Goal: Task Accomplishment & Management: Use online tool/utility

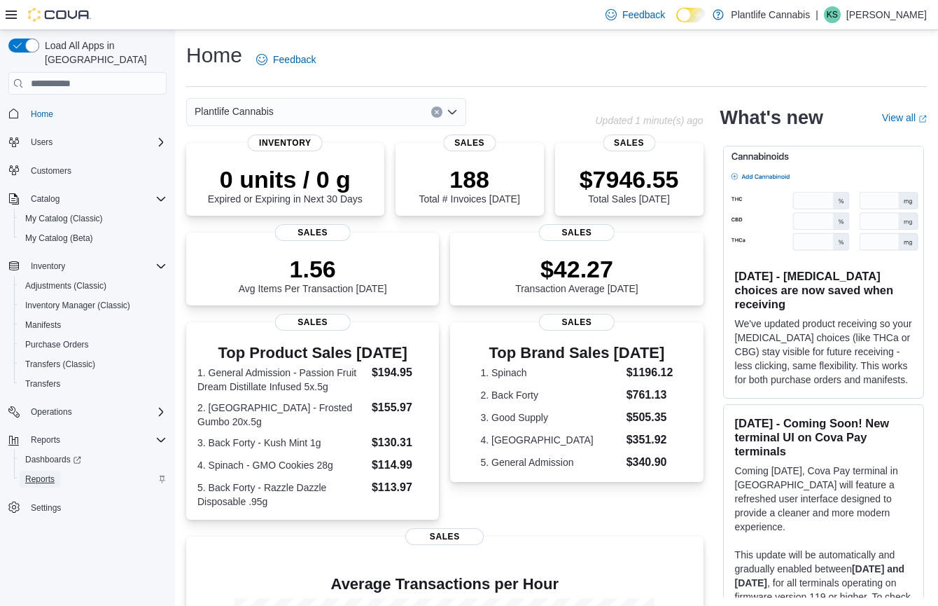
click at [55, 473] on span "Reports" at bounding box center [39, 478] width 29 height 11
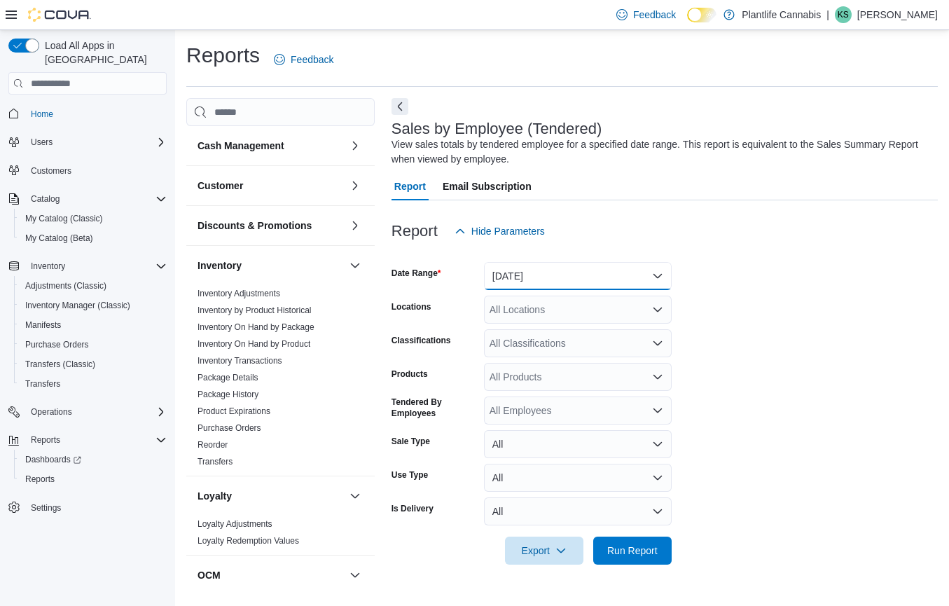
click at [568, 265] on button "[DATE]" at bounding box center [578, 276] width 188 height 28
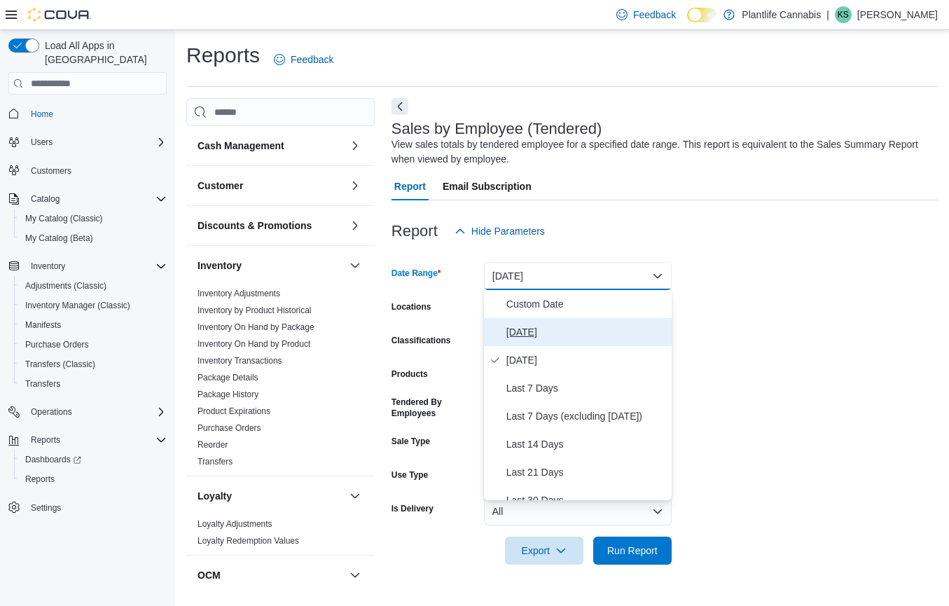
click at [524, 330] on span "[DATE]" at bounding box center [586, 331] width 160 height 17
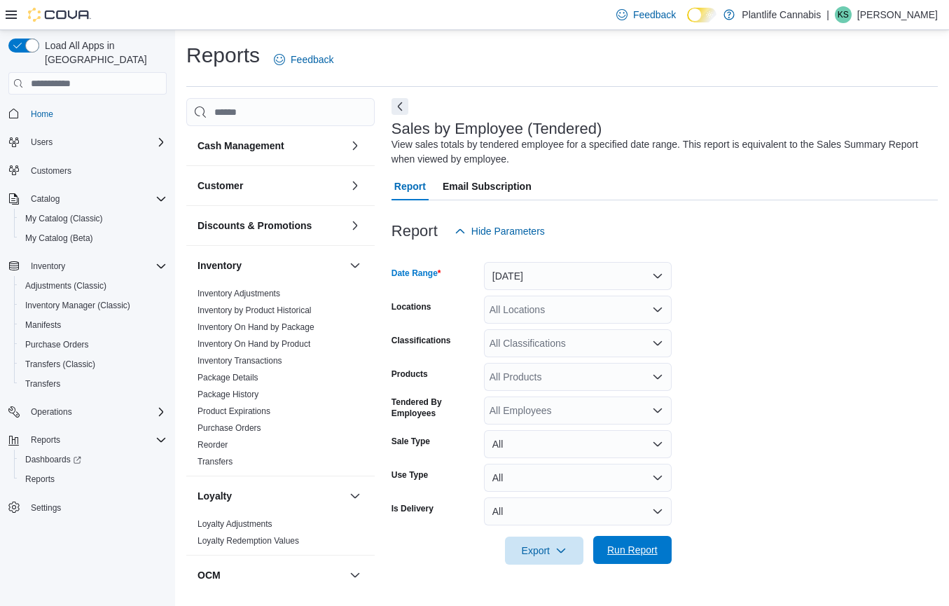
click at [635, 546] on span "Run Report" at bounding box center [632, 550] width 50 height 14
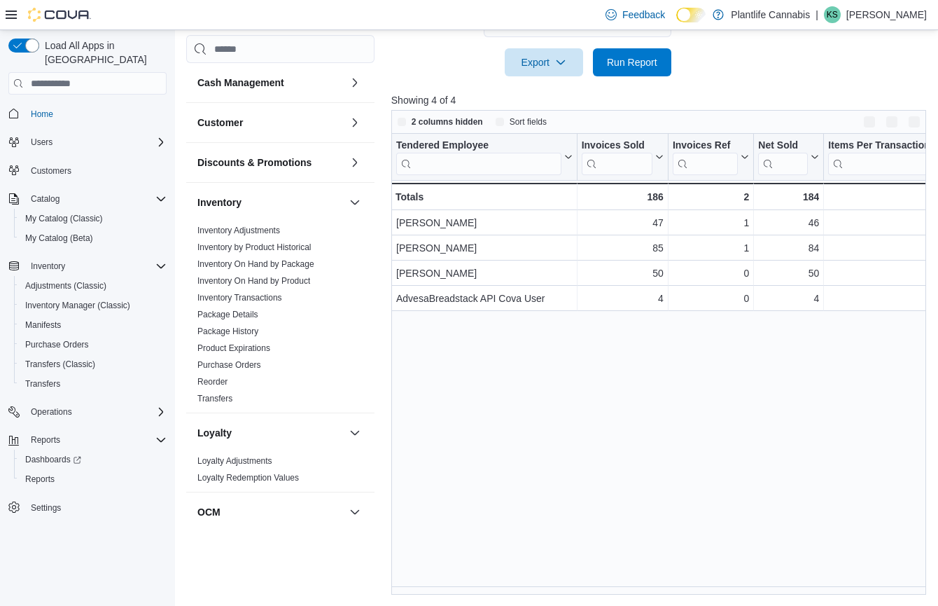
scroll to position [488, 0]
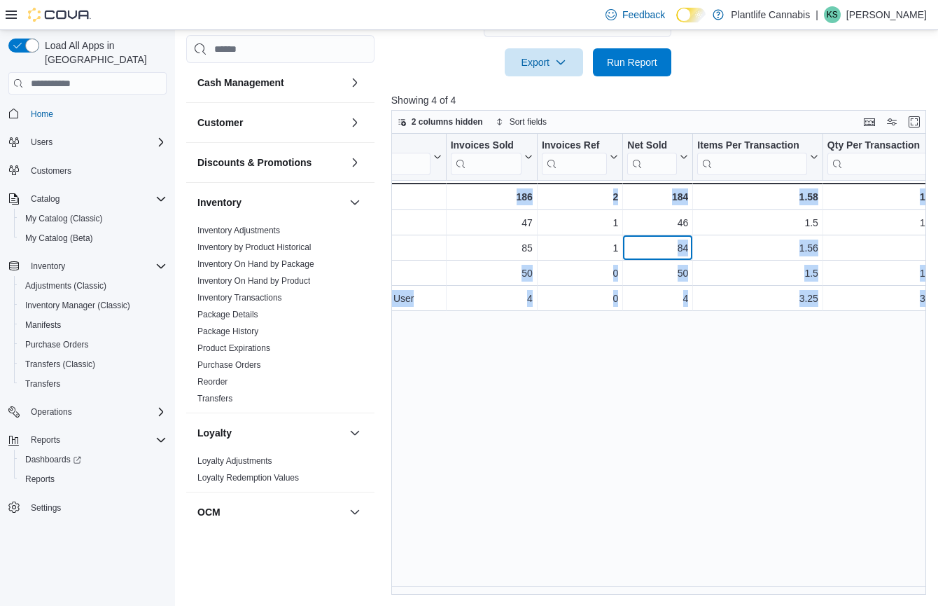
drag, startPoint x: 804, startPoint y: 249, endPoint x: 921, endPoint y: 244, distance: 117.0
click at [921, 244] on div "Tendered Employee Click to view column header actions Invoices Sold Click to vi…" at bounding box center [661, 364] width 540 height 461
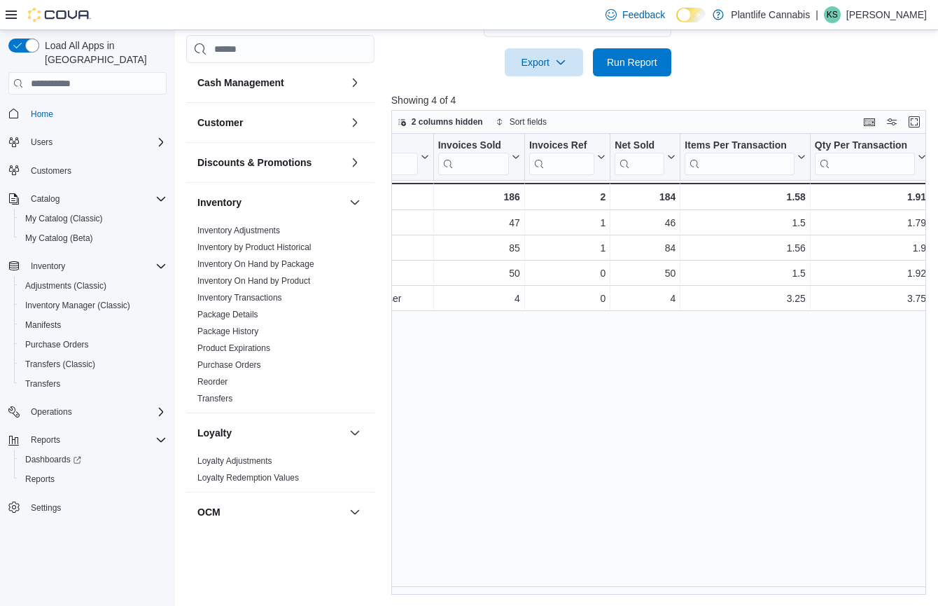
click at [921, 245] on div "Tendered Employee Click to view column header actions Invoices Sold Click to vi…" at bounding box center [661, 364] width 540 height 461
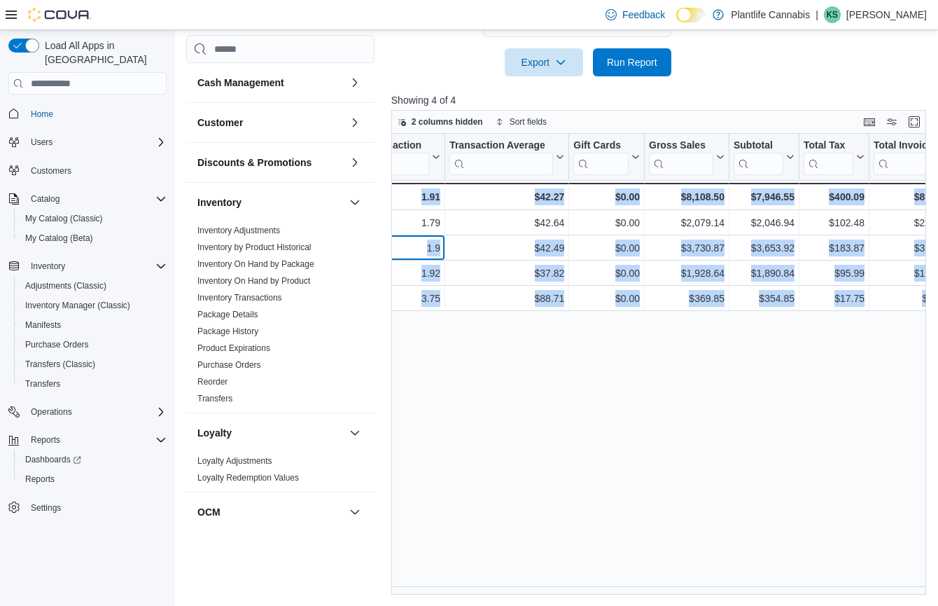
drag, startPoint x: 890, startPoint y: 242, endPoint x: 956, endPoint y: 242, distance: 65.8
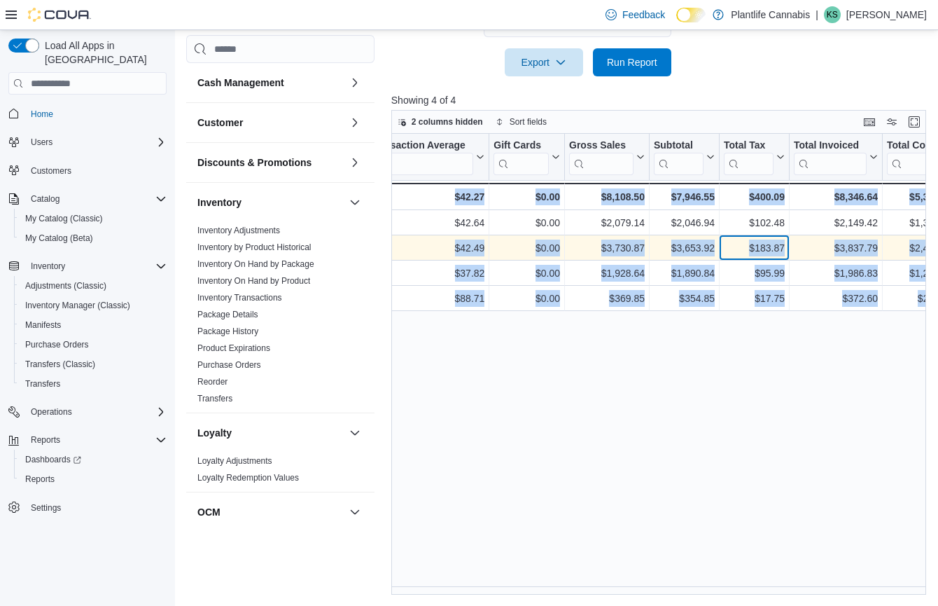
click at [775, 251] on div "$183.87" at bounding box center [754, 247] width 61 height 17
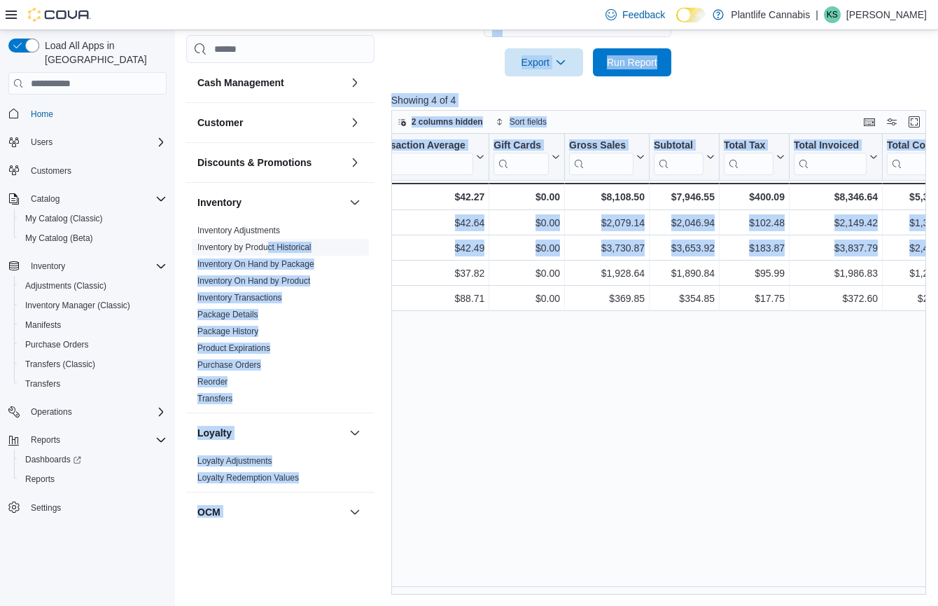
scroll to position [0, 0]
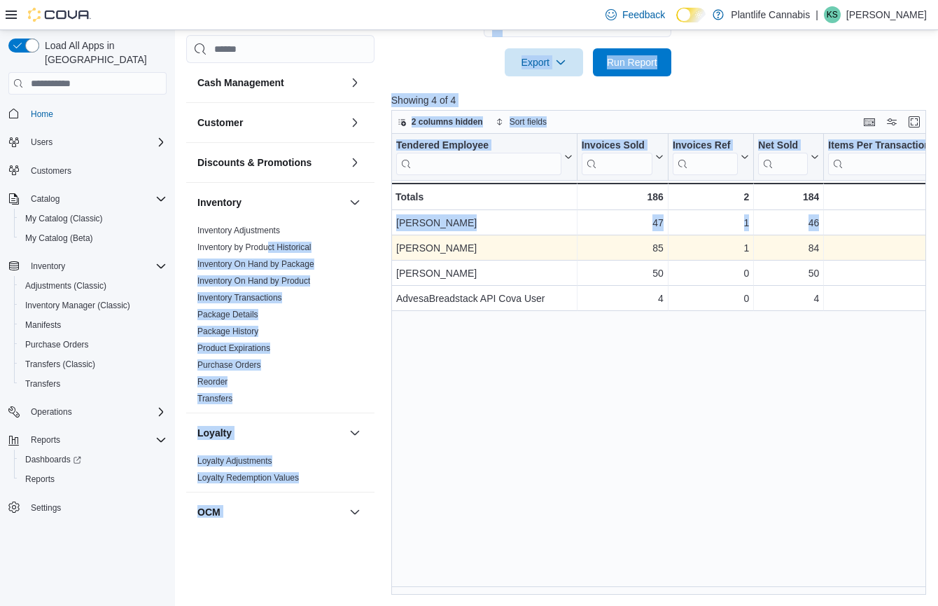
drag, startPoint x: 410, startPoint y: 253, endPoint x: 491, endPoint y: 239, distance: 82.5
click at [508, 241] on div "[PERSON_NAME]" at bounding box center [484, 247] width 176 height 17
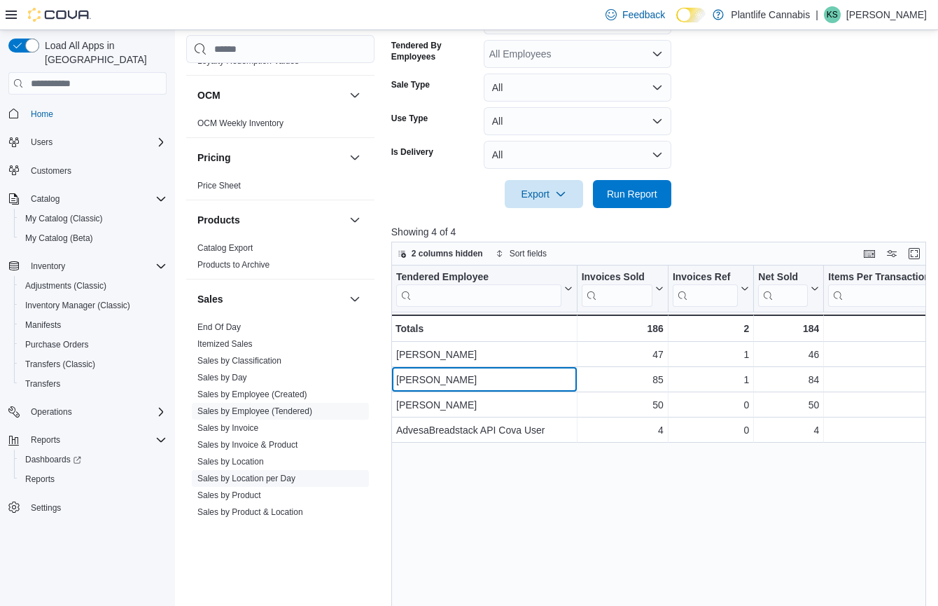
scroll to position [429, 0]
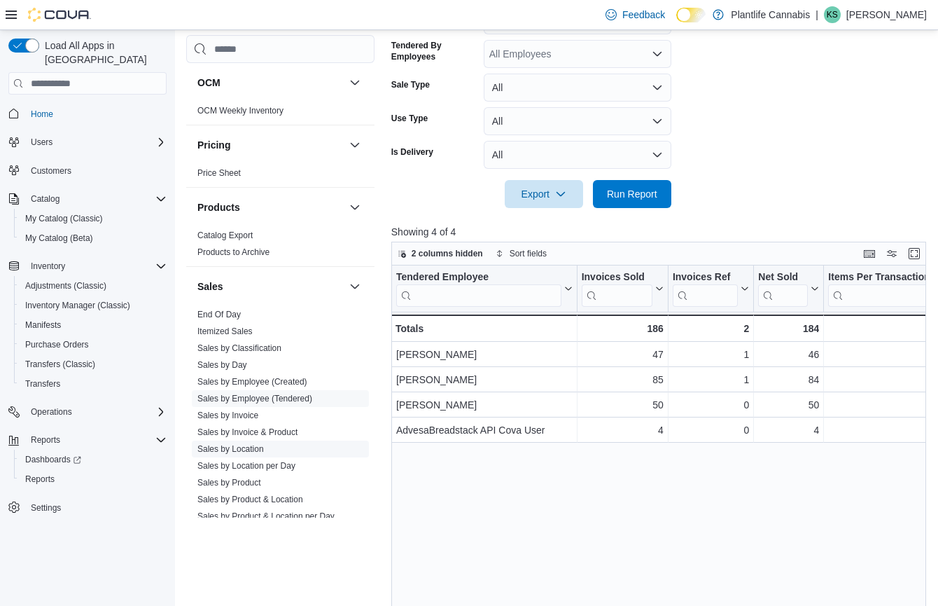
click at [257, 446] on link "Sales by Location" at bounding box center [230, 449] width 67 height 10
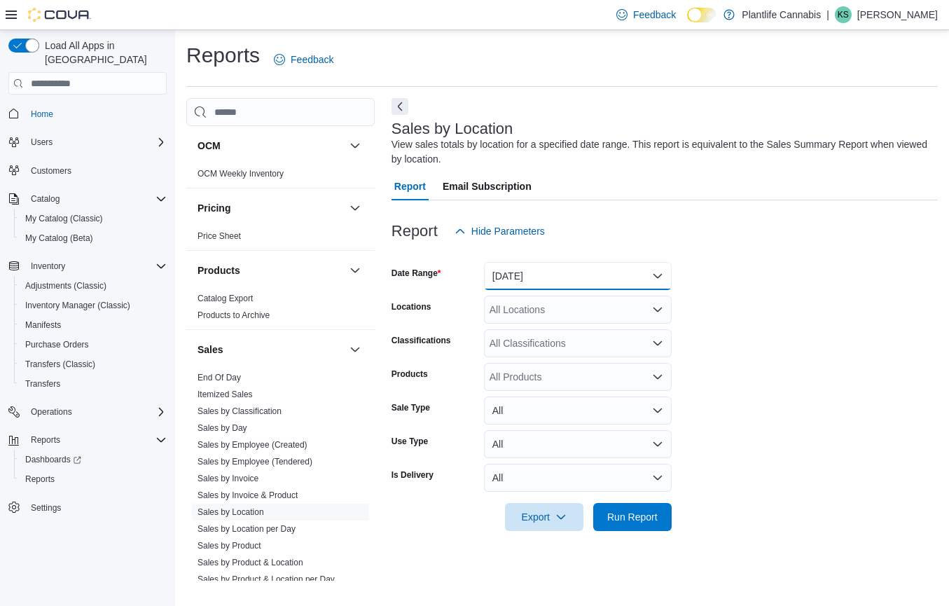
click at [484, 279] on button "[DATE]" at bounding box center [578, 276] width 188 height 28
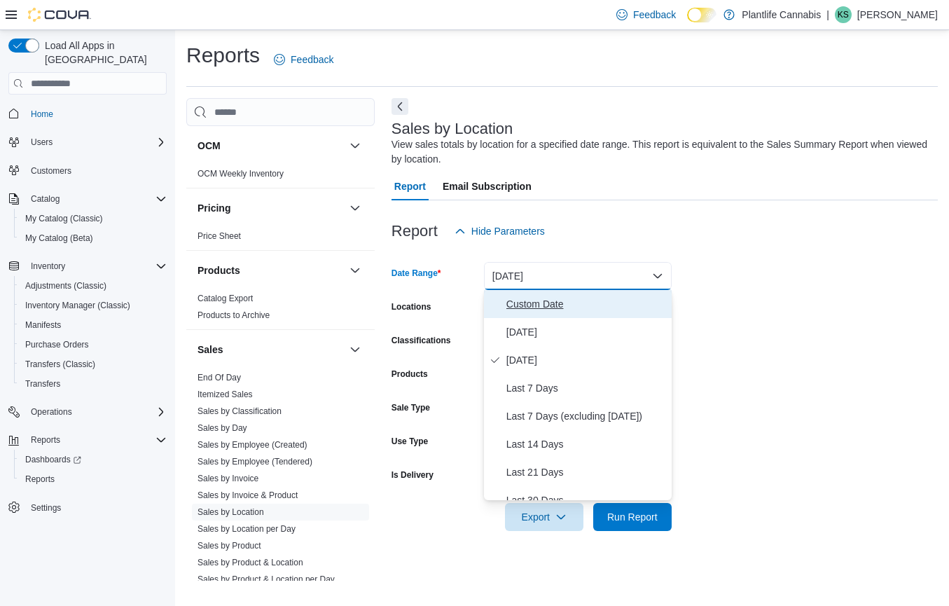
click at [538, 298] on span "Custom Date" at bounding box center [586, 303] width 160 height 17
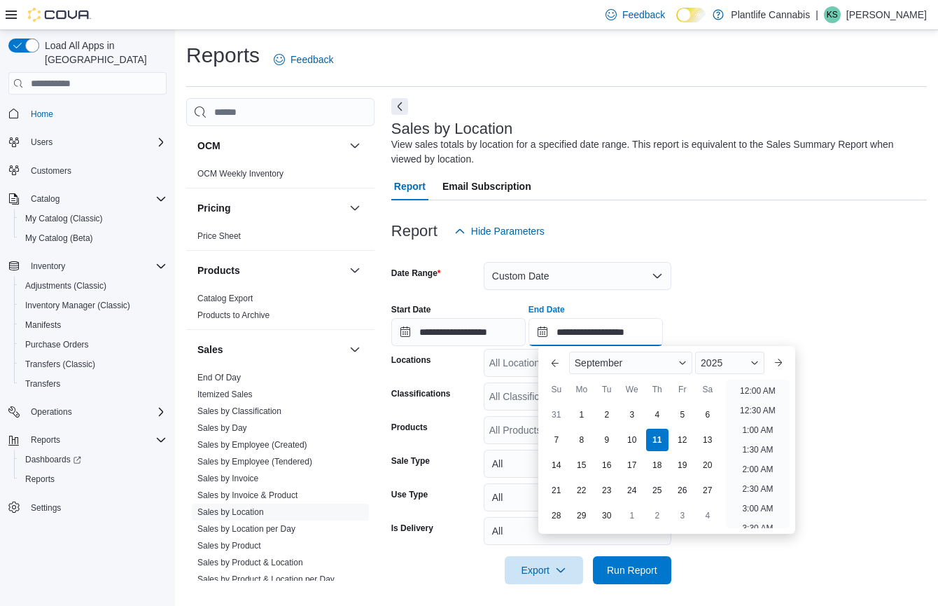
click at [655, 337] on input "**********" at bounding box center [596, 332] width 134 height 28
click at [622, 332] on input "**********" at bounding box center [596, 332] width 134 height 28
click at [765, 316] on div "**********" at bounding box center [659, 319] width 536 height 53
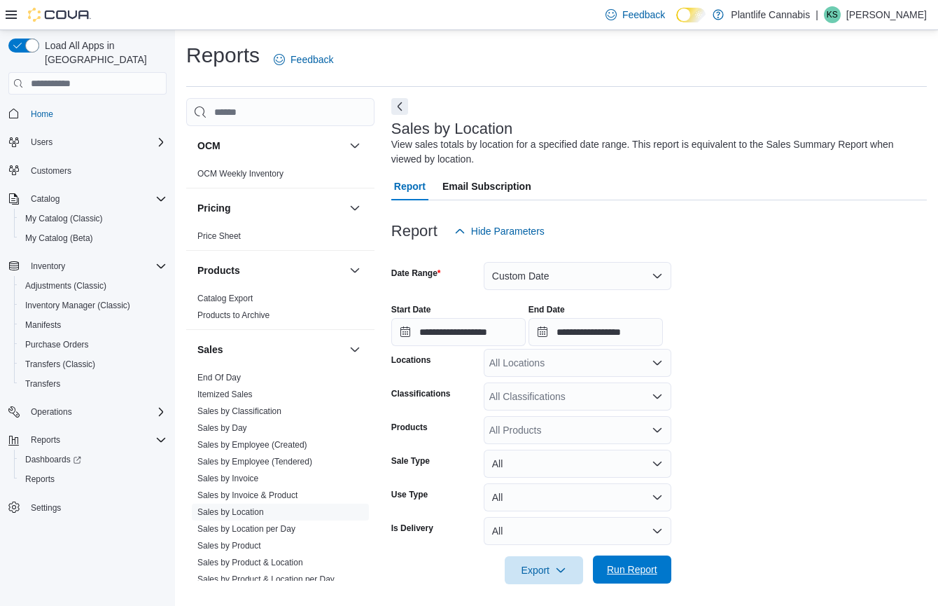
click at [622, 563] on span "Run Report" at bounding box center [632, 569] width 62 height 28
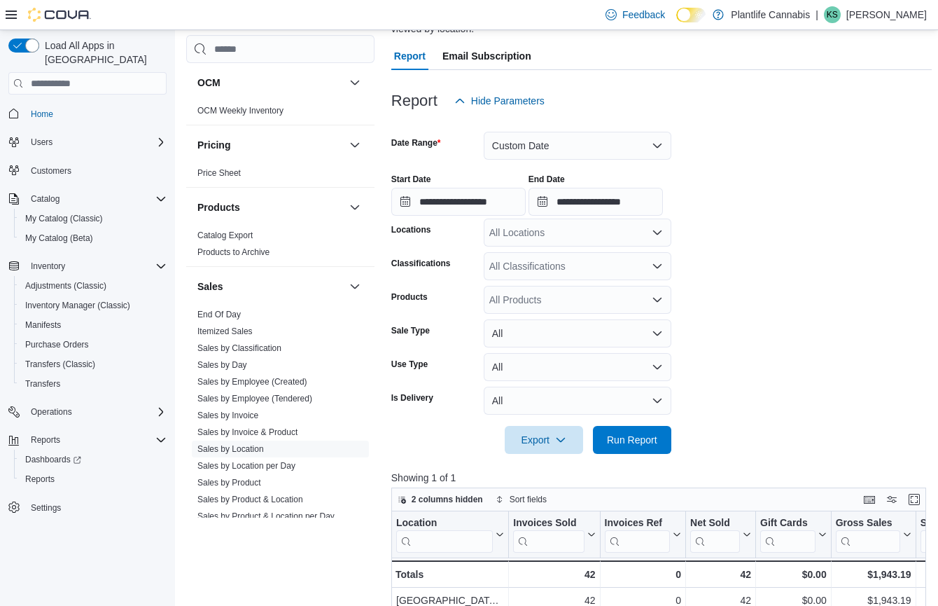
scroll to position [22, 0]
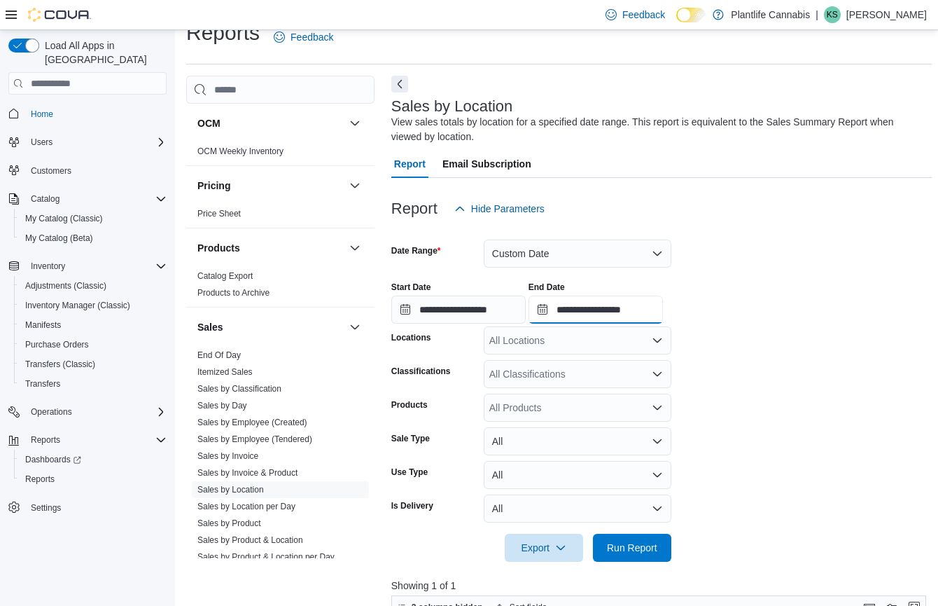
click at [622, 309] on input "**********" at bounding box center [596, 309] width 134 height 28
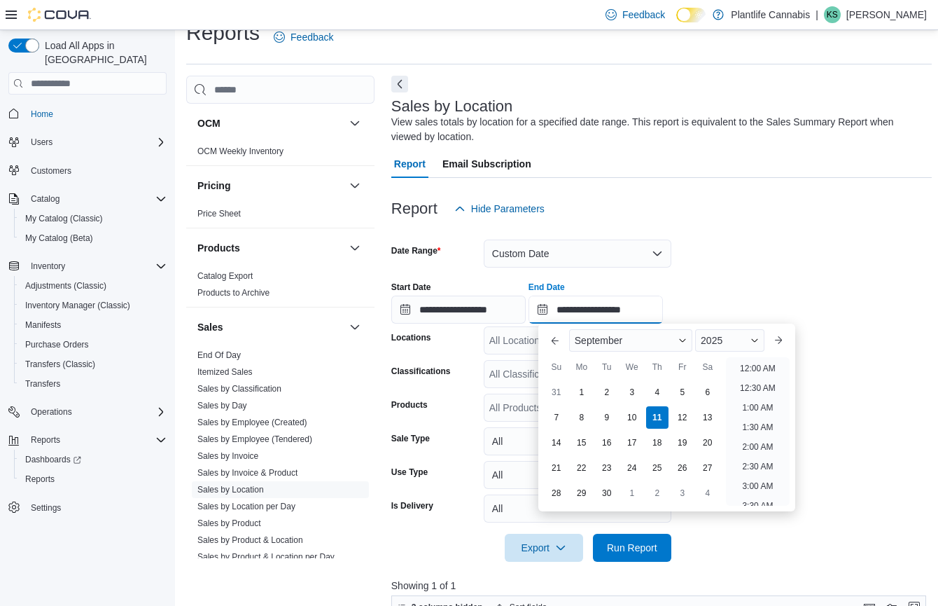
scroll to position [573, 0]
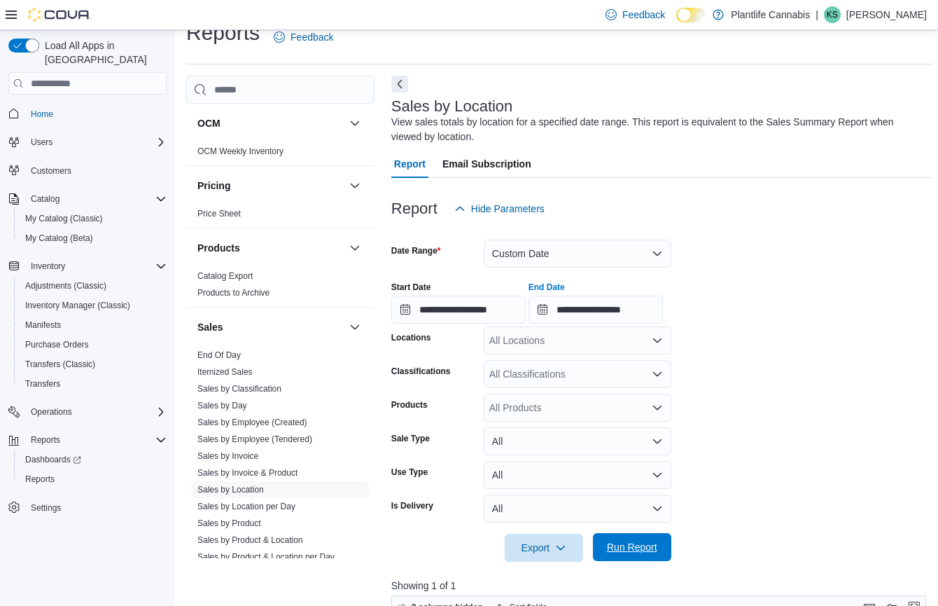
click at [618, 536] on span "Run Report" at bounding box center [632, 547] width 62 height 28
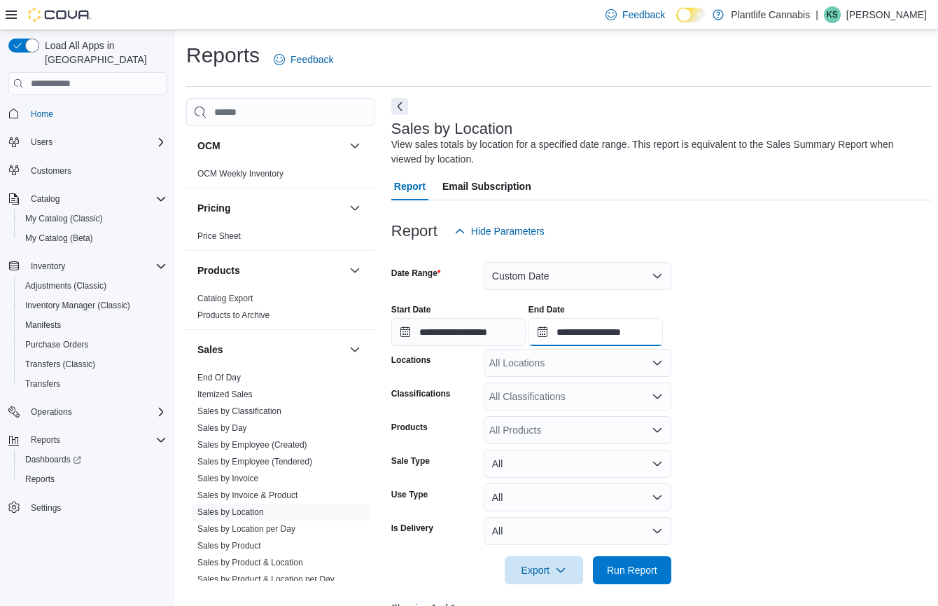
click at [627, 331] on input "**********" at bounding box center [596, 332] width 134 height 28
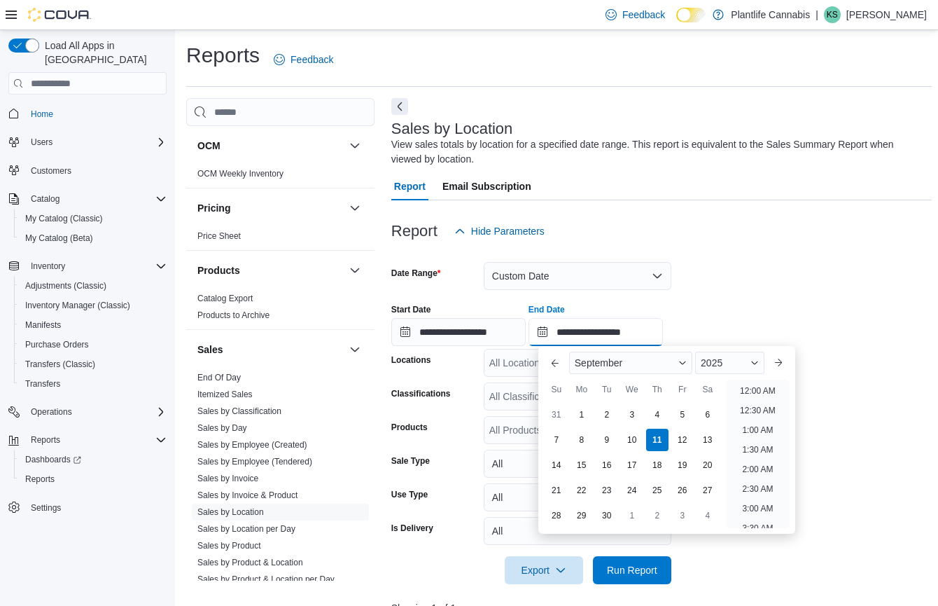
scroll to position [729, 0]
type input "**********"
drag, startPoint x: 747, startPoint y: 258, endPoint x: 678, endPoint y: 548, distance: 298.0
click at [747, 258] on div at bounding box center [661, 253] width 540 height 17
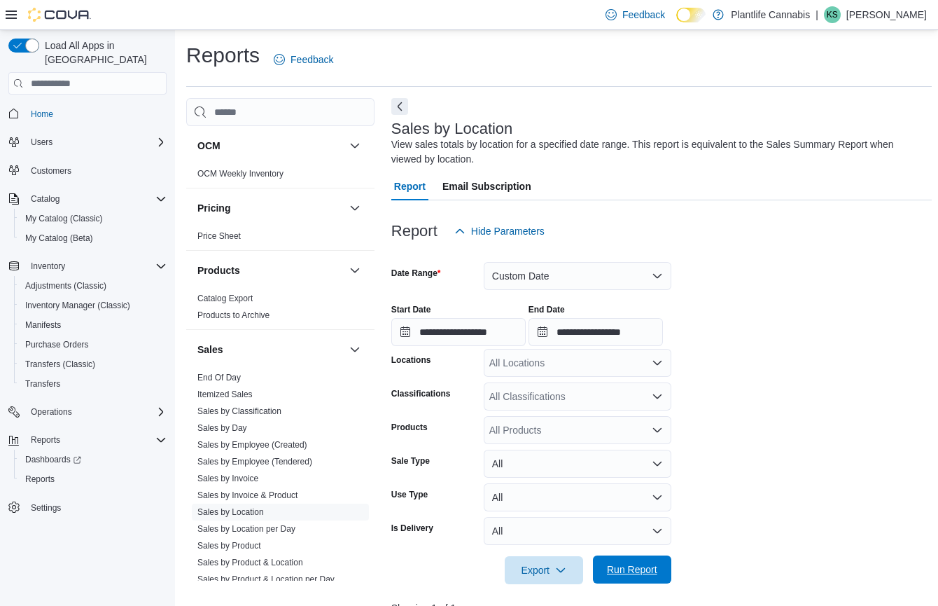
click at [646, 568] on span "Run Report" at bounding box center [632, 569] width 50 height 14
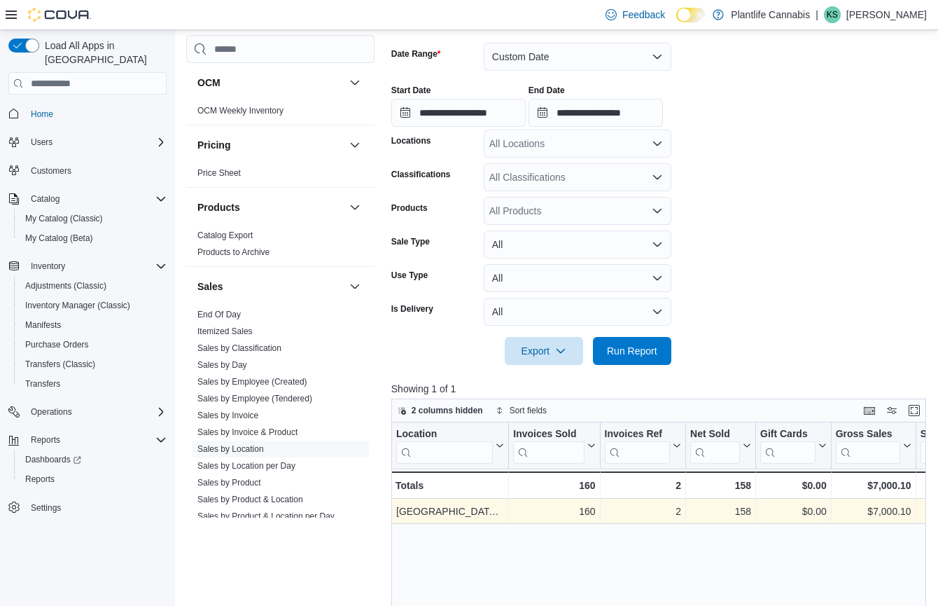
scroll to position [153, 0]
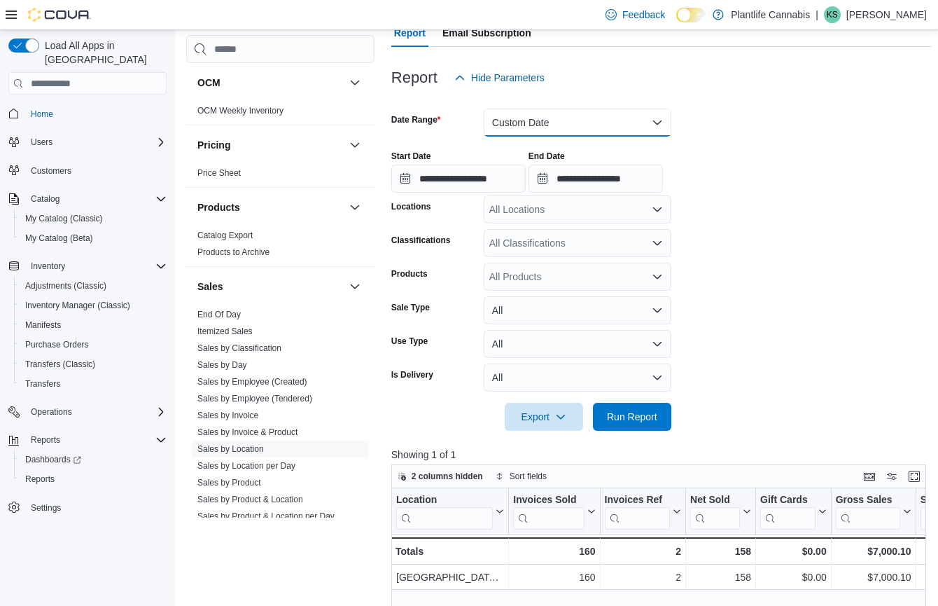
click at [579, 122] on button "Custom Date" at bounding box center [578, 123] width 188 height 28
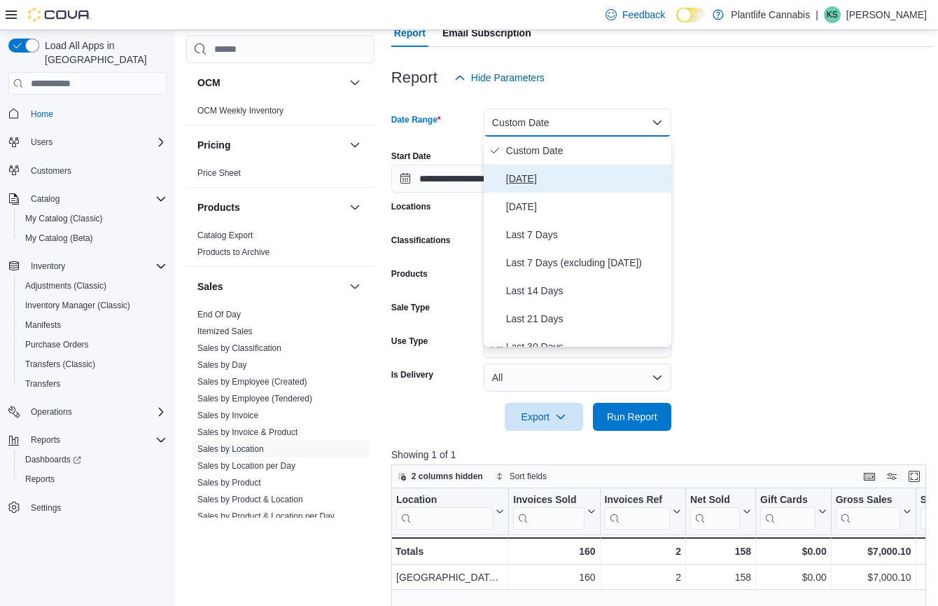
click at [529, 167] on button "[DATE]" at bounding box center [578, 179] width 188 height 28
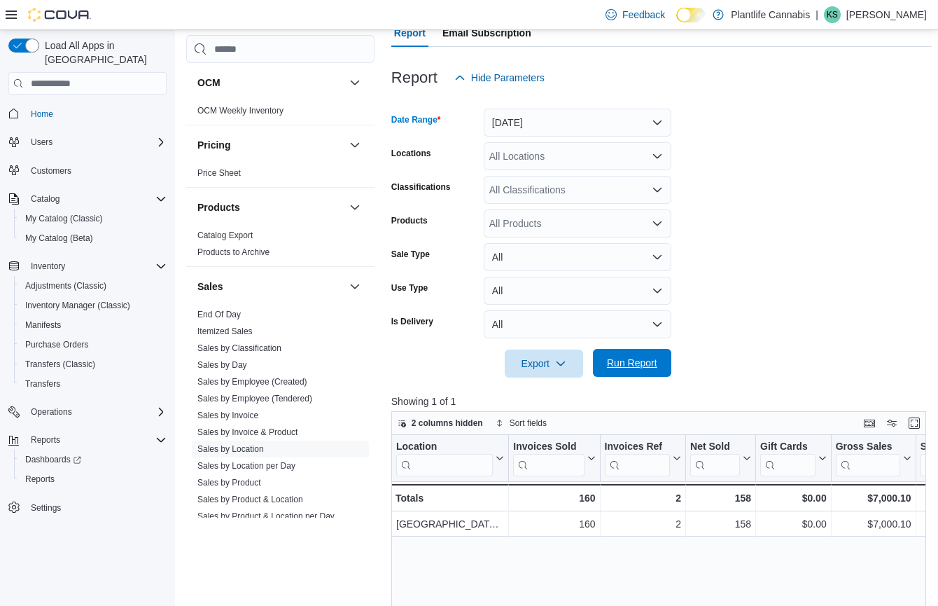
click at [636, 372] on span "Run Report" at bounding box center [632, 363] width 62 height 28
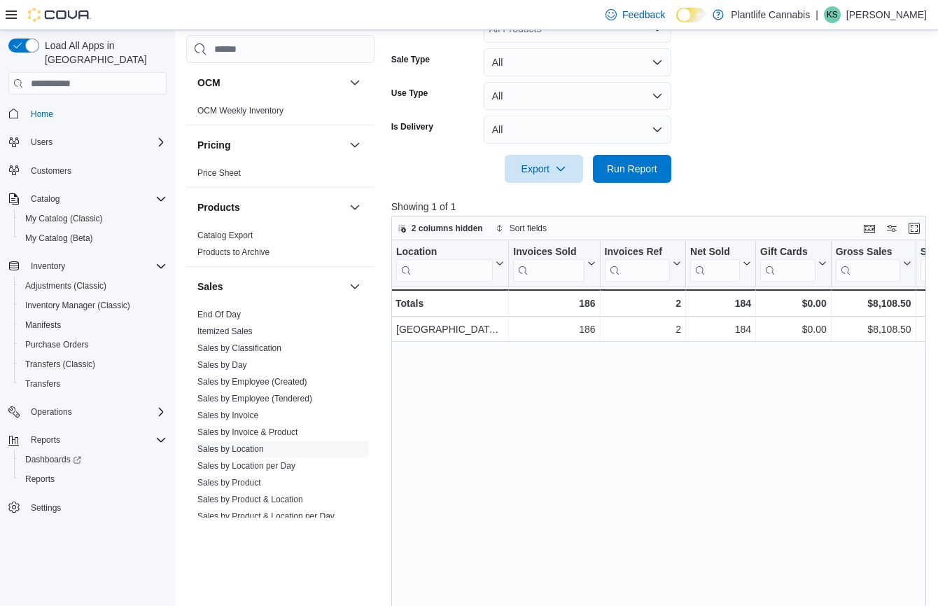
scroll to position [345, 0]
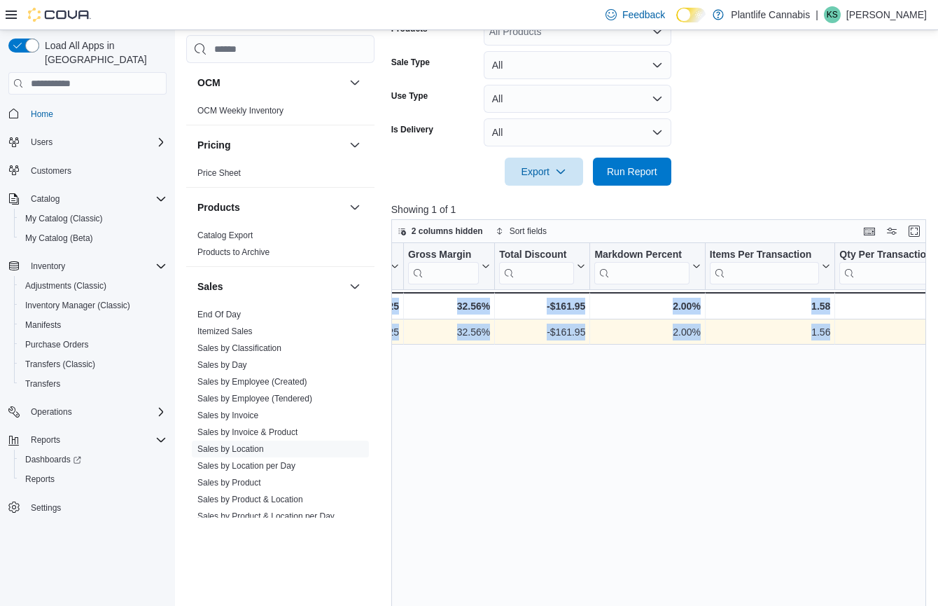
drag, startPoint x: 719, startPoint y: 328, endPoint x: 929, endPoint y: 332, distance: 210.0
click at [929, 332] on div "1.91 - Qty Per Transaction, column 16, row 1" at bounding box center [895, 331] width 120 height 25
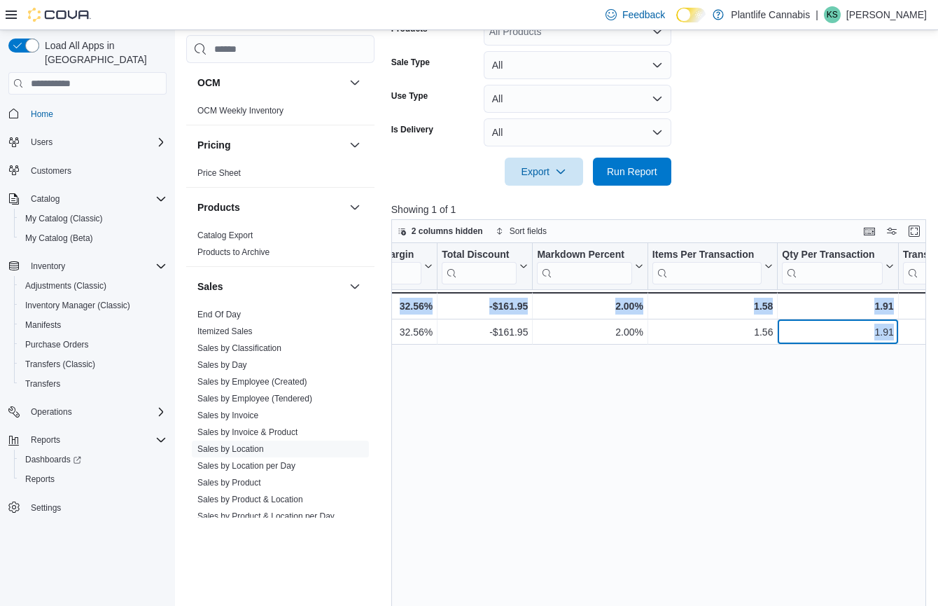
drag, startPoint x: 869, startPoint y: 329, endPoint x: 922, endPoint y: 330, distance: 52.5
click at [922, 330] on div "Location Click to view column header actions Invoices Sold Click to view column…" at bounding box center [661, 473] width 540 height 461
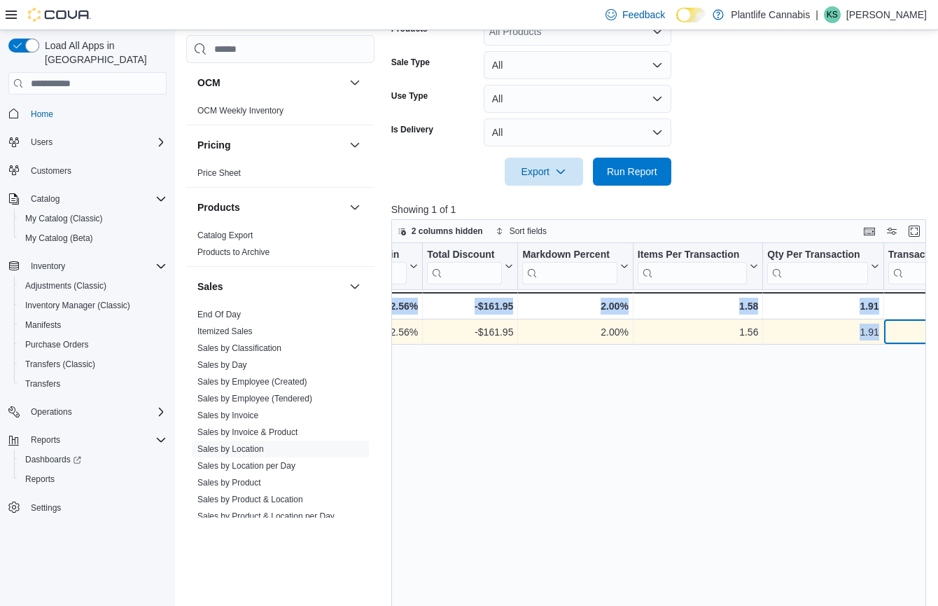
click at [917, 330] on div "$42.27" at bounding box center [945, 331] width 115 height 17
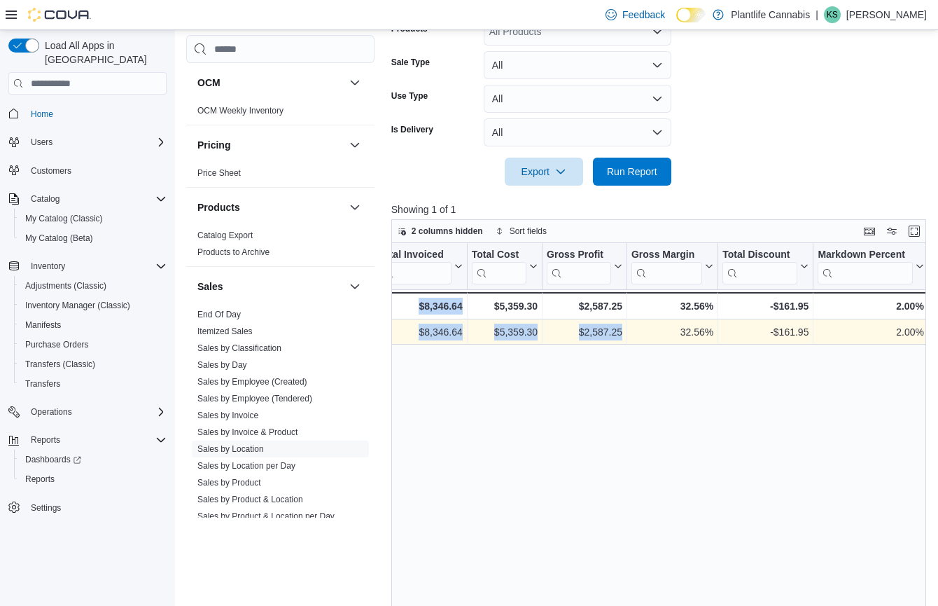
drag, startPoint x: 893, startPoint y: 330, endPoint x: 389, endPoint y: 332, distance: 504.7
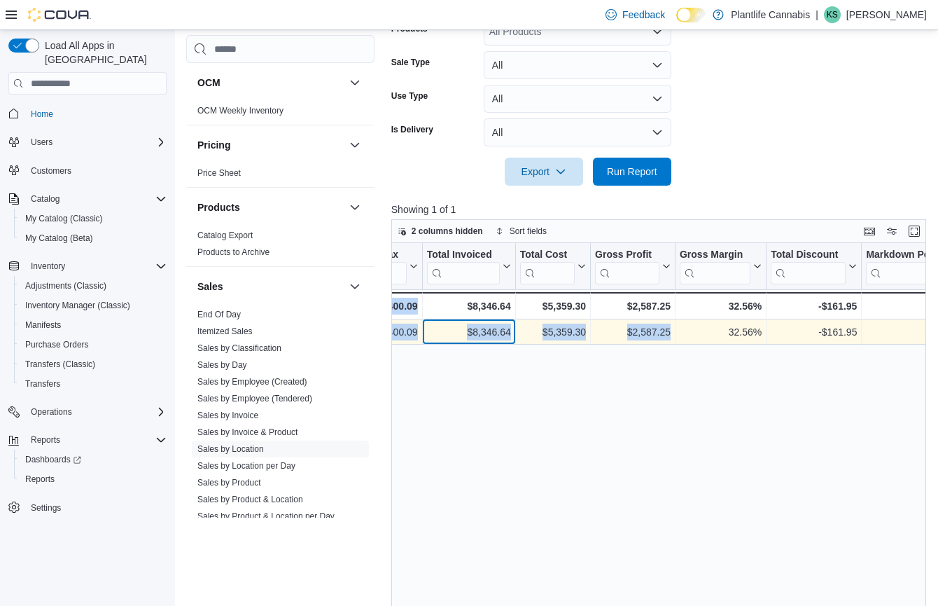
click at [461, 339] on div "$8,346.64" at bounding box center [468, 331] width 84 height 17
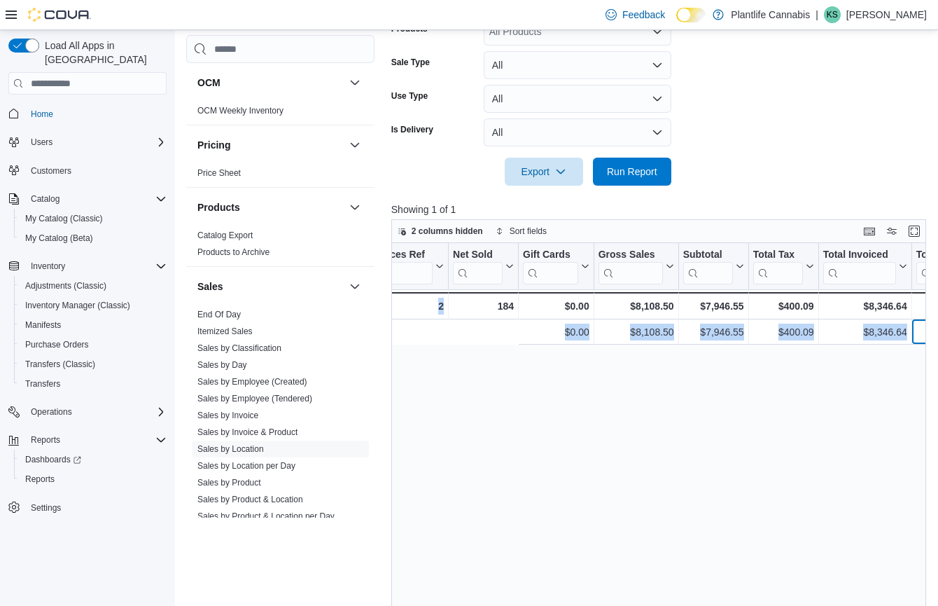
drag, startPoint x: 587, startPoint y: 332, endPoint x: 453, endPoint y: 333, distance: 133.7
click at [376, 340] on div "Cash Management Cash Management Cash Out Details Customer Customer Activity Lis…" at bounding box center [559, 228] width 746 height 951
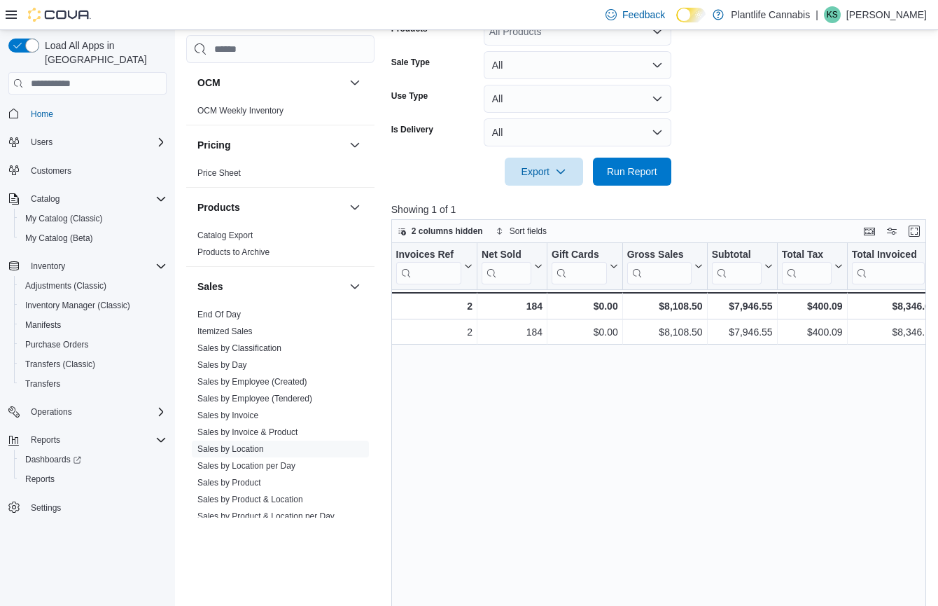
click at [648, 348] on div "Location Click to view column header actions Invoices Sold Click to view column…" at bounding box center [661, 473] width 540 height 461
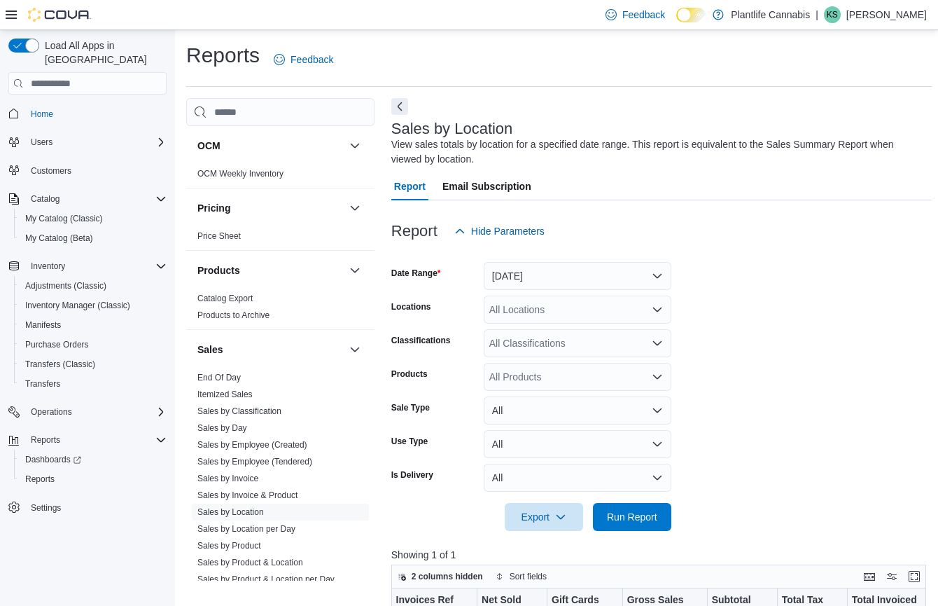
scroll to position [454, 0]
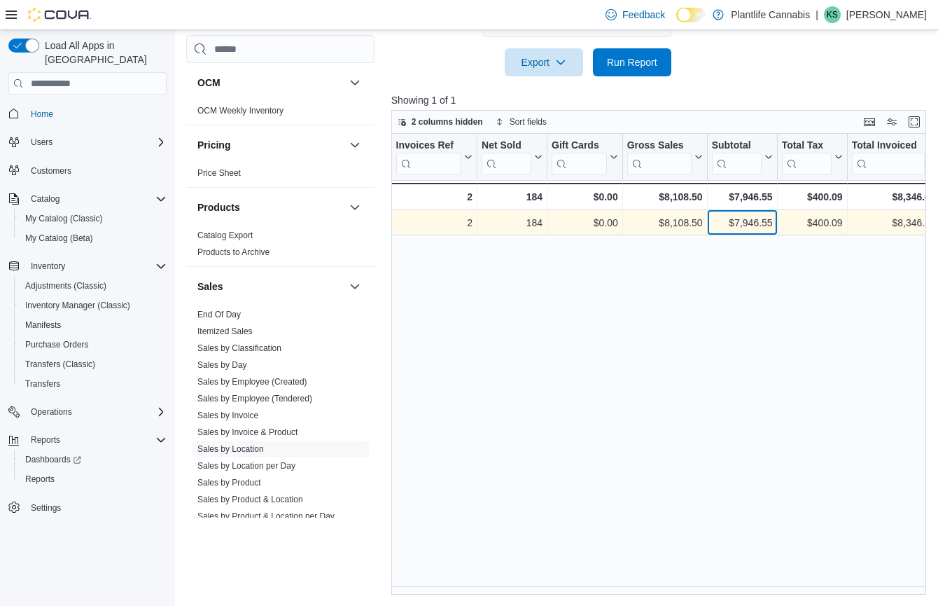
click at [734, 232] on div "$7,946.55 - Subtotal, column 7, row 1" at bounding box center [742, 222] width 70 height 25
drag, startPoint x: 725, startPoint y: 228, endPoint x: 774, endPoint y: 216, distance: 50.4
click at [774, 216] on div "$7,946.55 - Subtotal, column 7, row 1" at bounding box center [742, 222] width 70 height 25
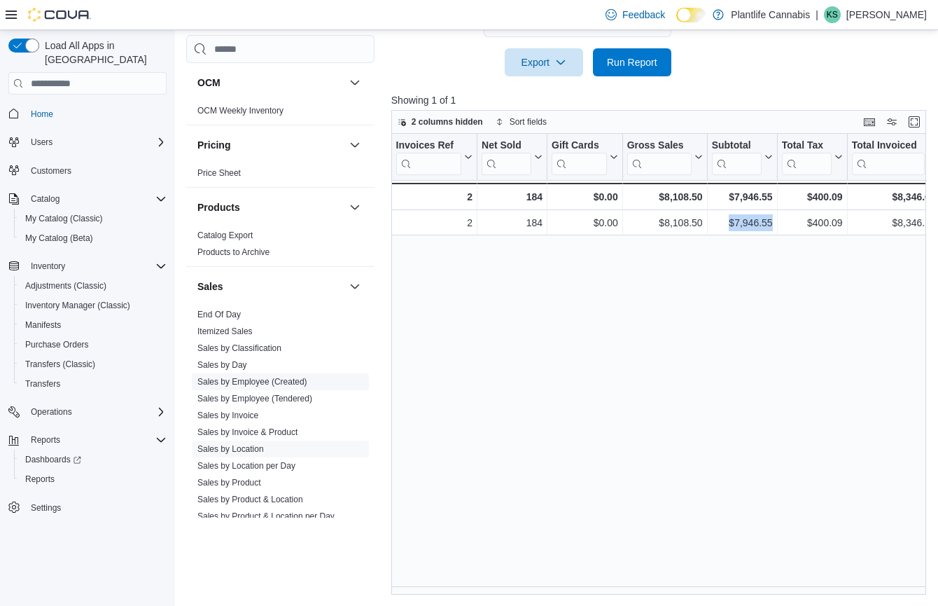
click at [254, 383] on link "Sales by Employee (Created)" at bounding box center [252, 382] width 110 height 10
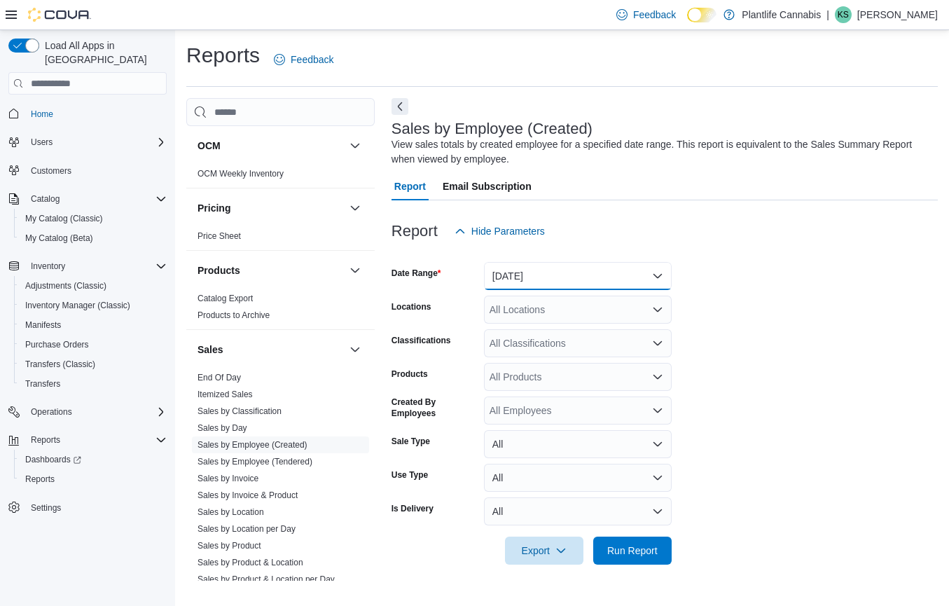
click at [512, 263] on button "[DATE]" at bounding box center [578, 276] width 188 height 28
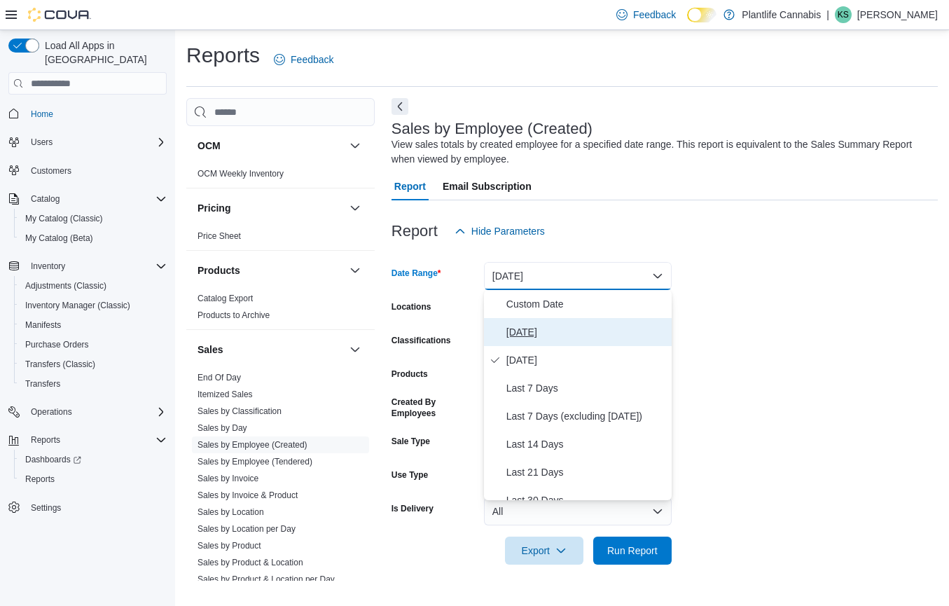
click at [519, 323] on span "[DATE]" at bounding box center [586, 331] width 160 height 17
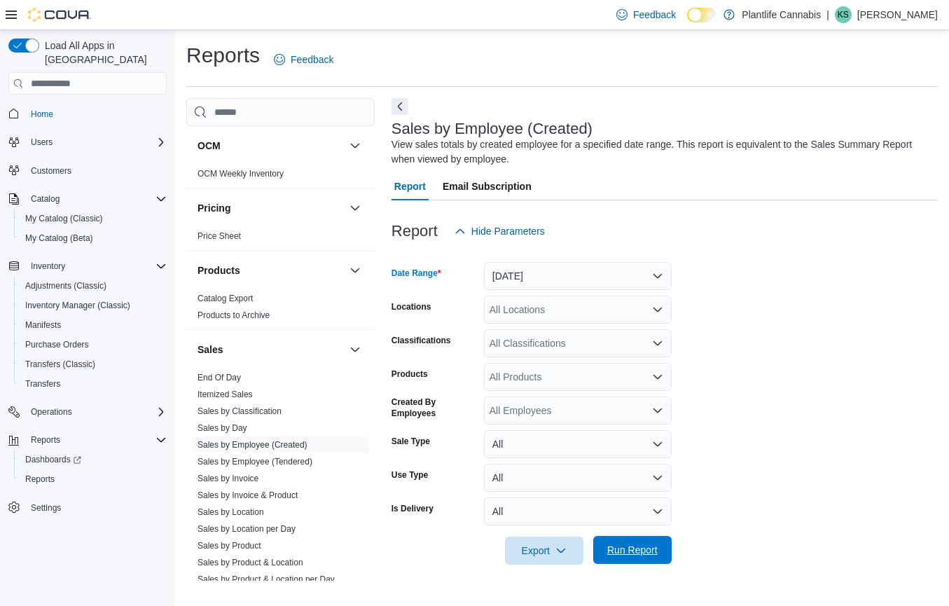
click at [634, 545] on span "Run Report" at bounding box center [632, 550] width 50 height 14
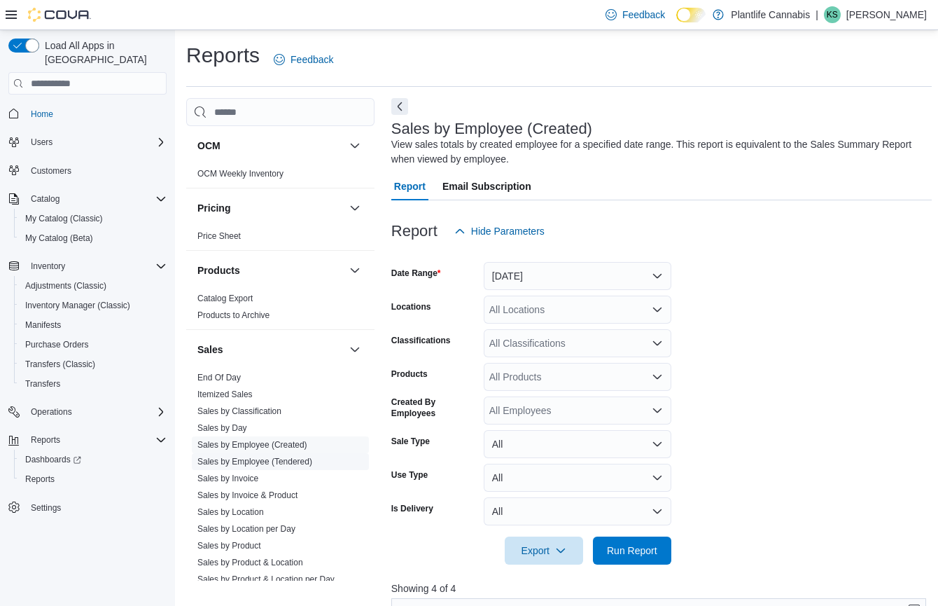
click at [251, 456] on link "Sales by Employee (Tendered)" at bounding box center [254, 461] width 115 height 10
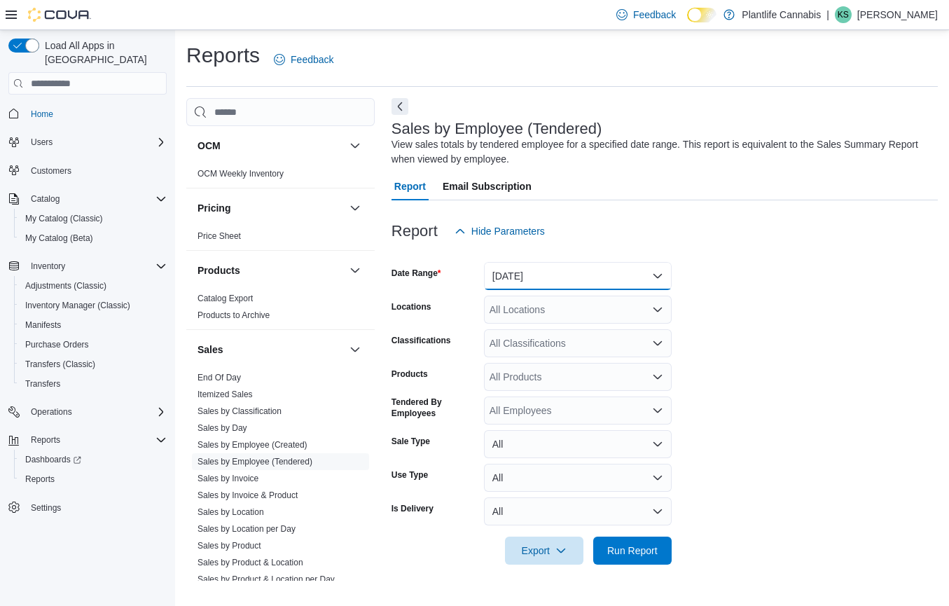
click at [575, 283] on button "[DATE]" at bounding box center [578, 276] width 188 height 28
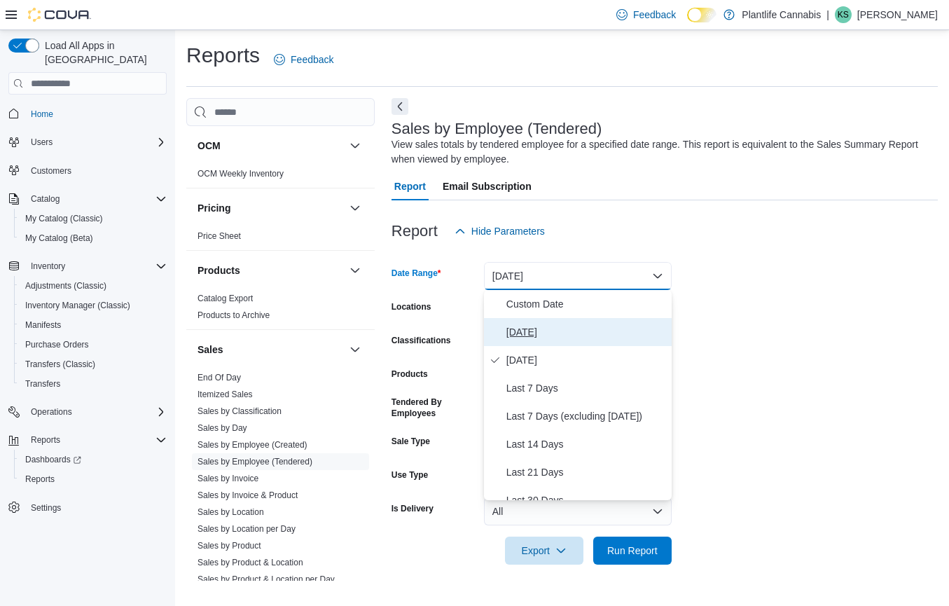
click at [556, 333] on span "[DATE]" at bounding box center [586, 331] width 160 height 17
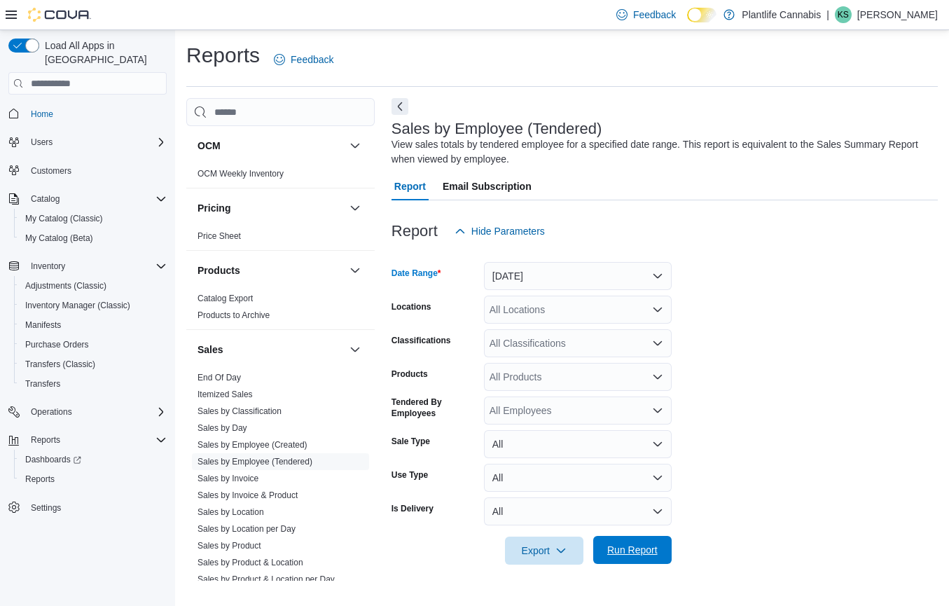
click at [648, 561] on span "Run Report" at bounding box center [632, 550] width 62 height 28
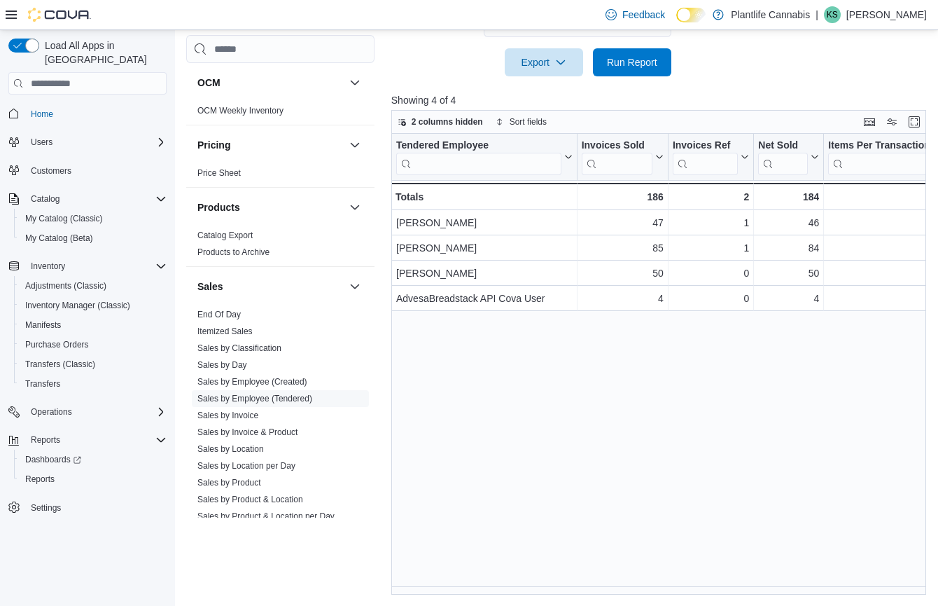
scroll to position [383, 0]
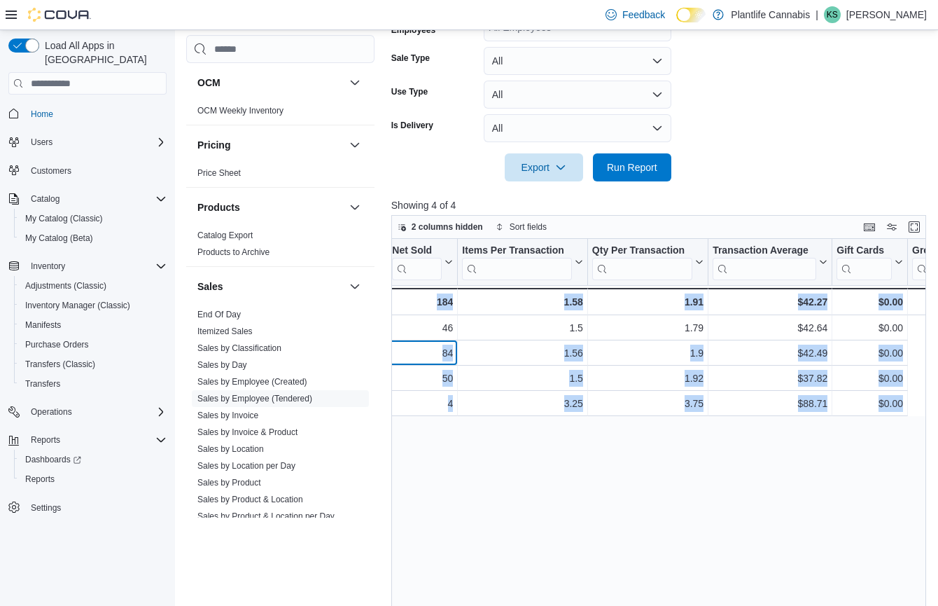
drag, startPoint x: 784, startPoint y: 351, endPoint x: 930, endPoint y: 349, distance: 145.6
click at [930, 349] on div "Tendered Employee Click to view column header actions Invoices Sold Click to vi…" at bounding box center [661, 469] width 540 height 461
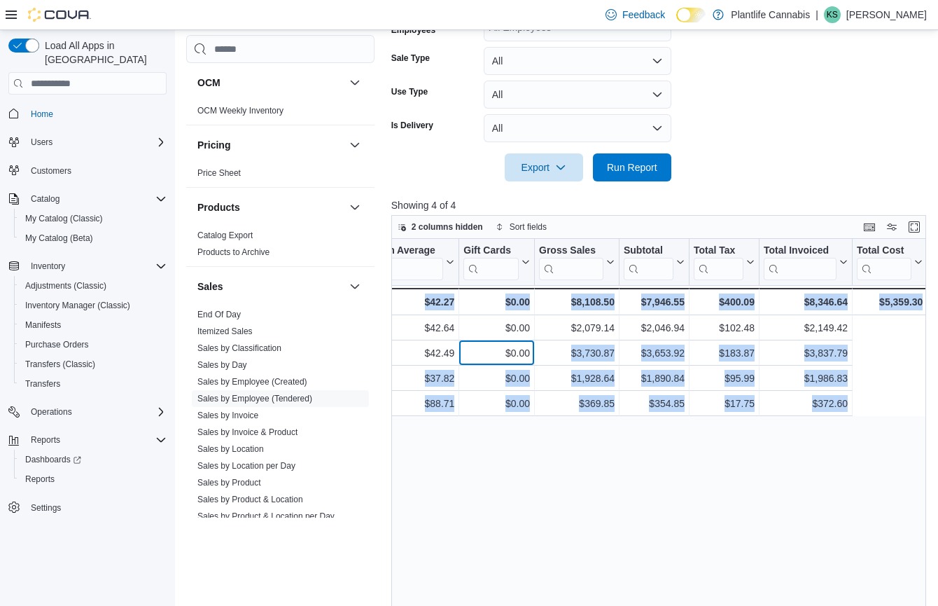
drag, startPoint x: 839, startPoint y: 350, endPoint x: 937, endPoint y: 350, distance: 97.3
click at [932, 350] on div "2 columns hidden Sort fields Tendered Employee Click to view column header acti…" at bounding box center [661, 457] width 540 height 484
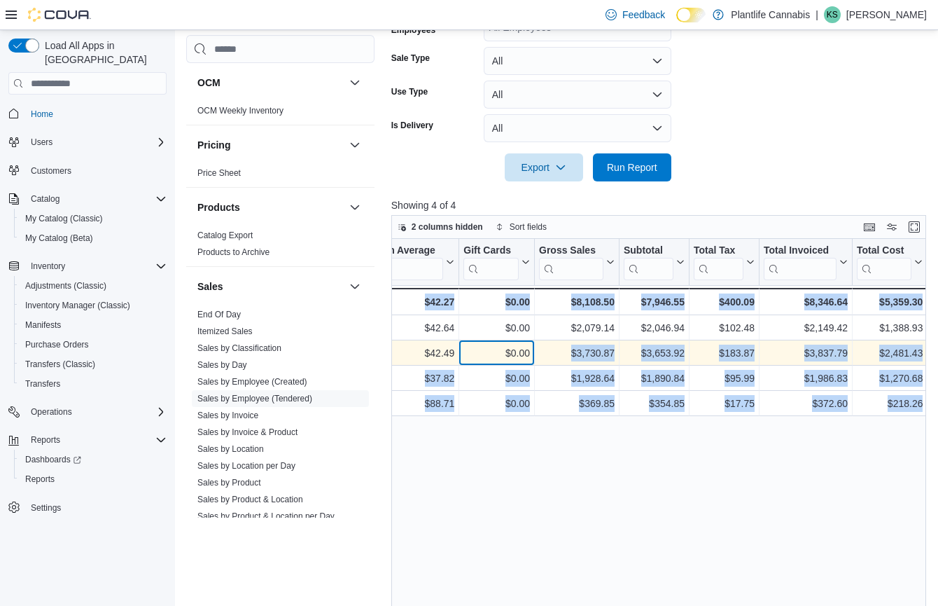
scroll to position [0, 759]
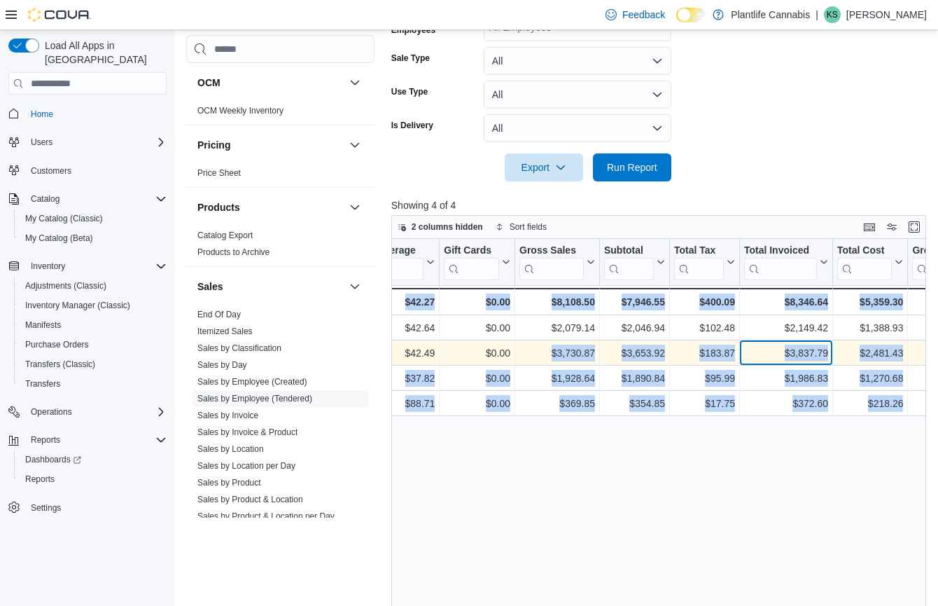
click at [778, 358] on div "$3,837.79" at bounding box center [786, 352] width 84 height 17
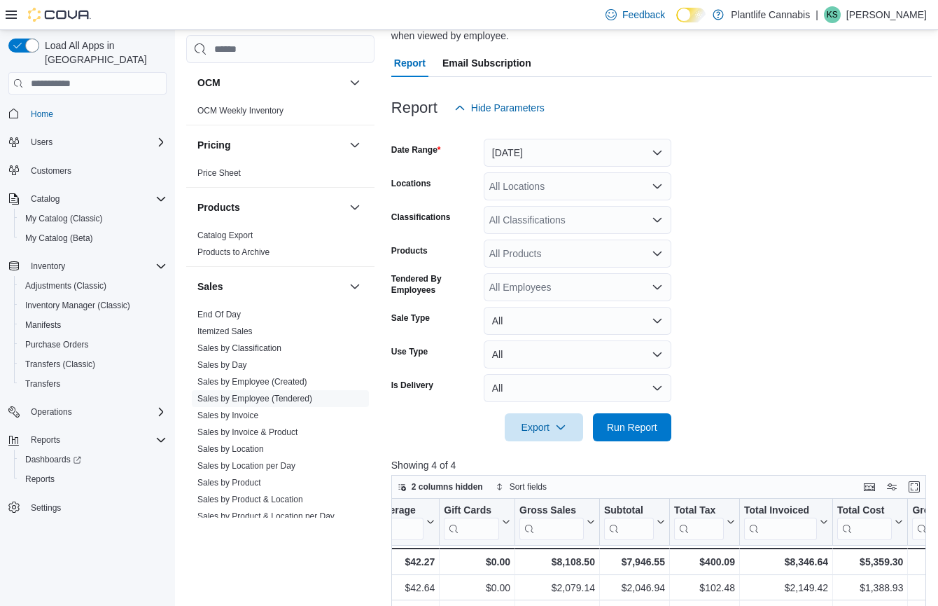
scroll to position [0, 0]
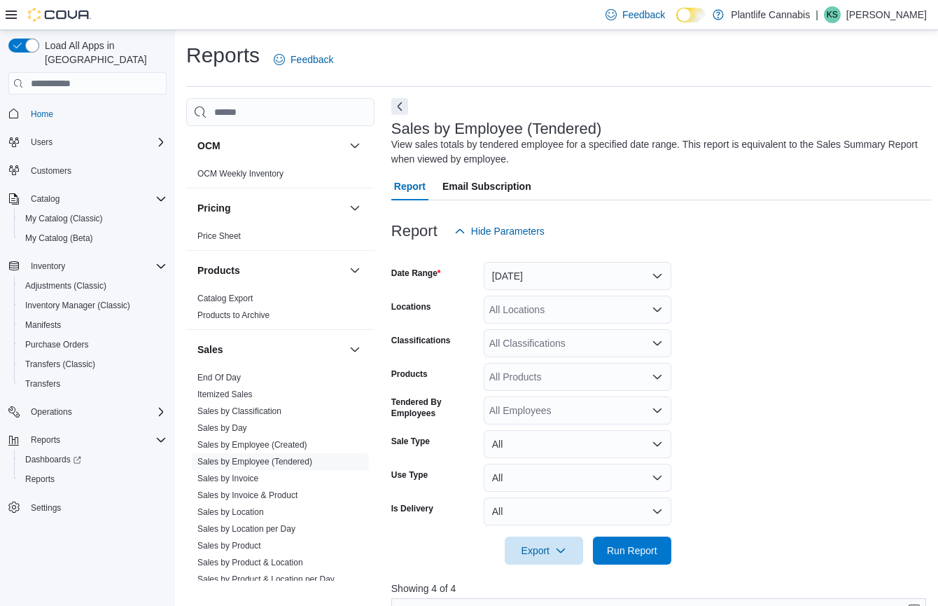
click at [535, 337] on div "All Classifications" at bounding box center [578, 343] width 188 height 28
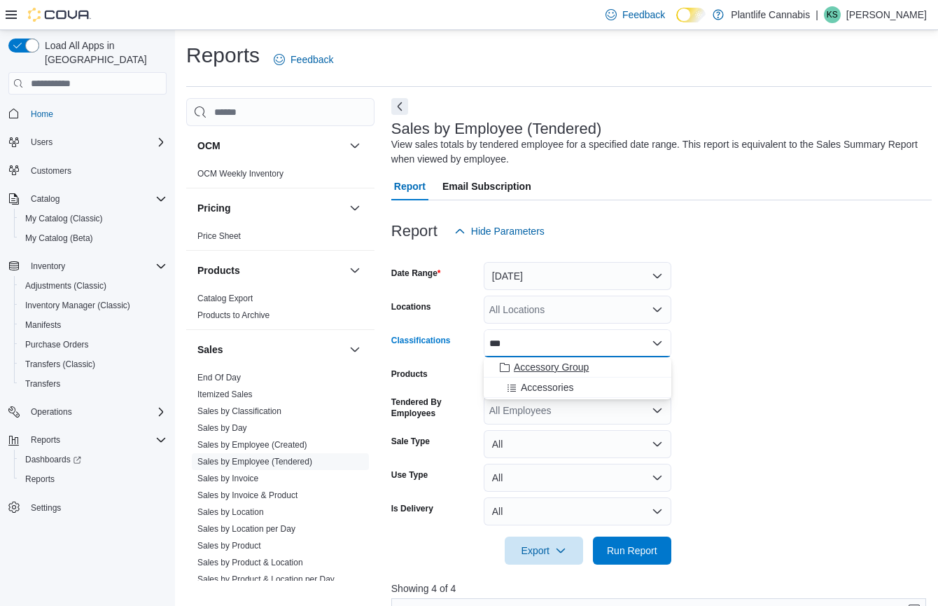
type input "***"
click at [557, 367] on span "Accessory Group" at bounding box center [551, 367] width 75 height 14
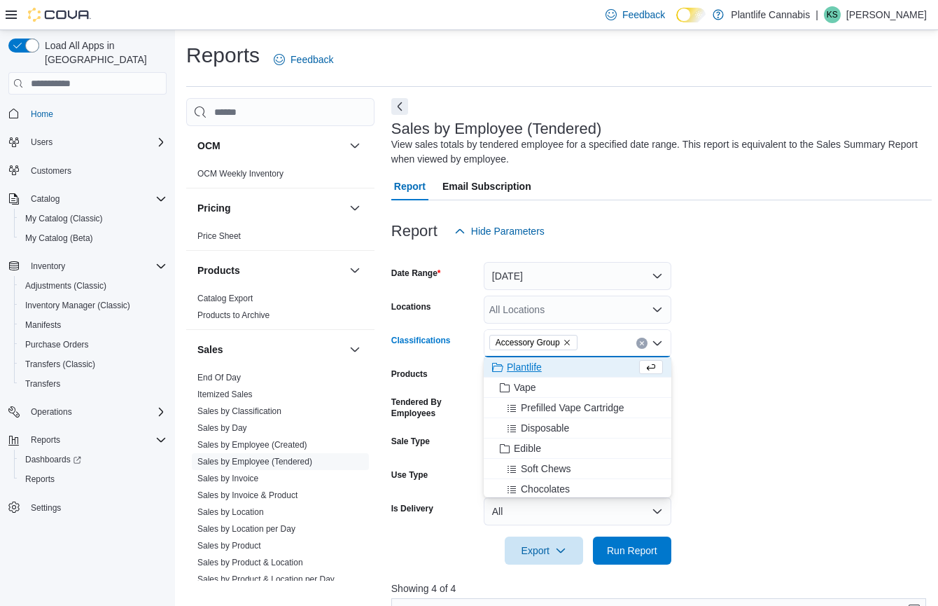
click at [645, 565] on div at bounding box center [661, 572] width 540 height 17
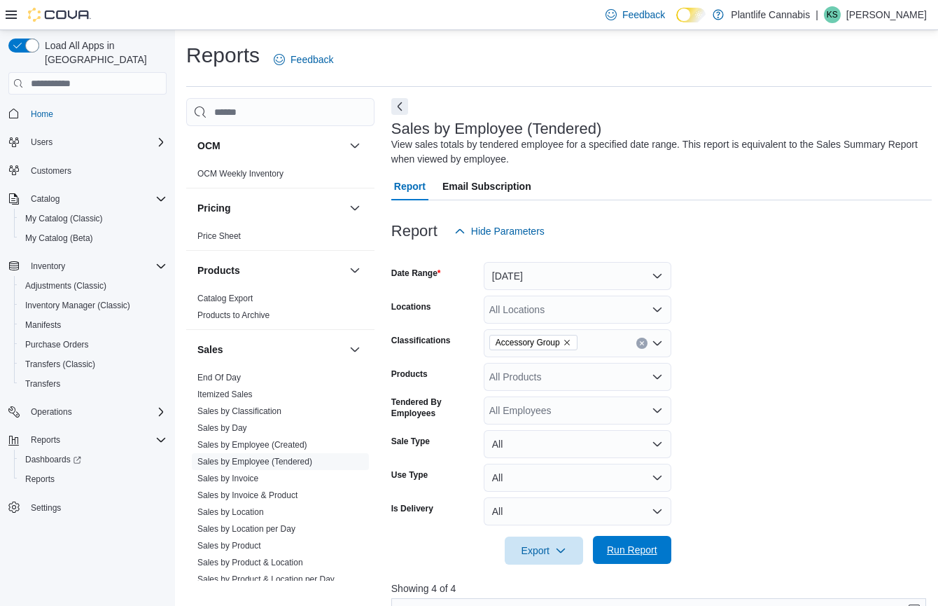
click at [659, 550] on span "Run Report" at bounding box center [632, 550] width 62 height 28
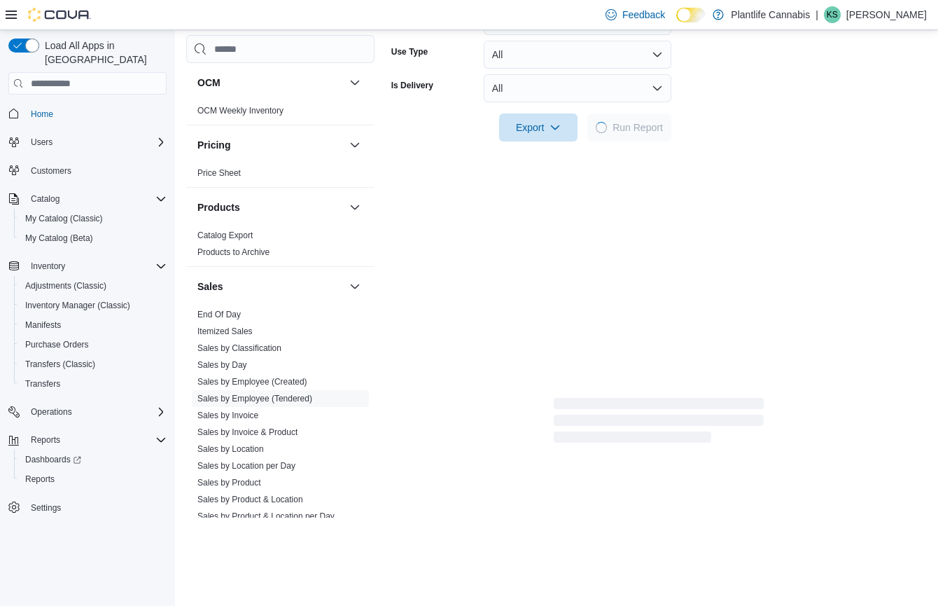
scroll to position [450, 0]
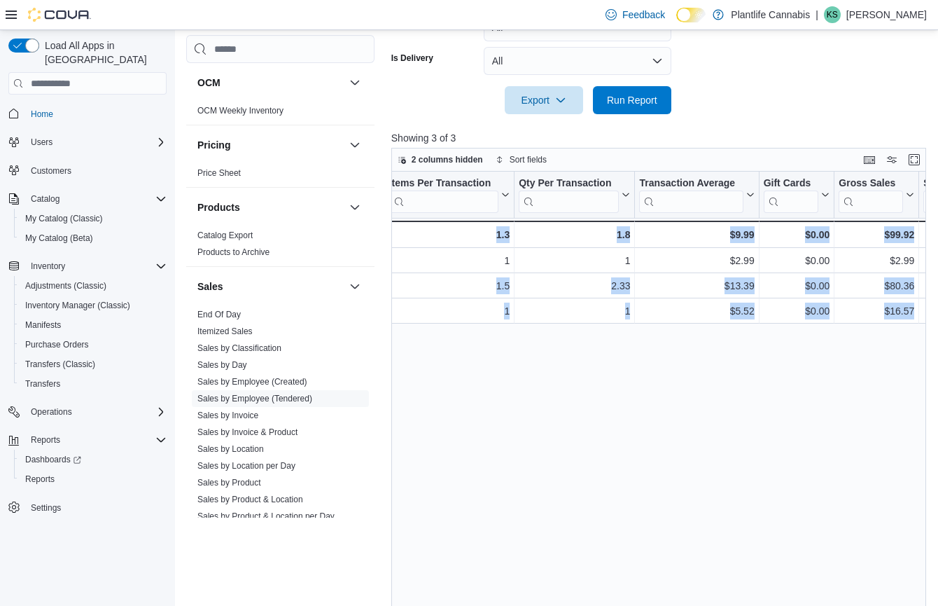
drag, startPoint x: 749, startPoint y: 290, endPoint x: 871, endPoint y: 294, distance: 121.9
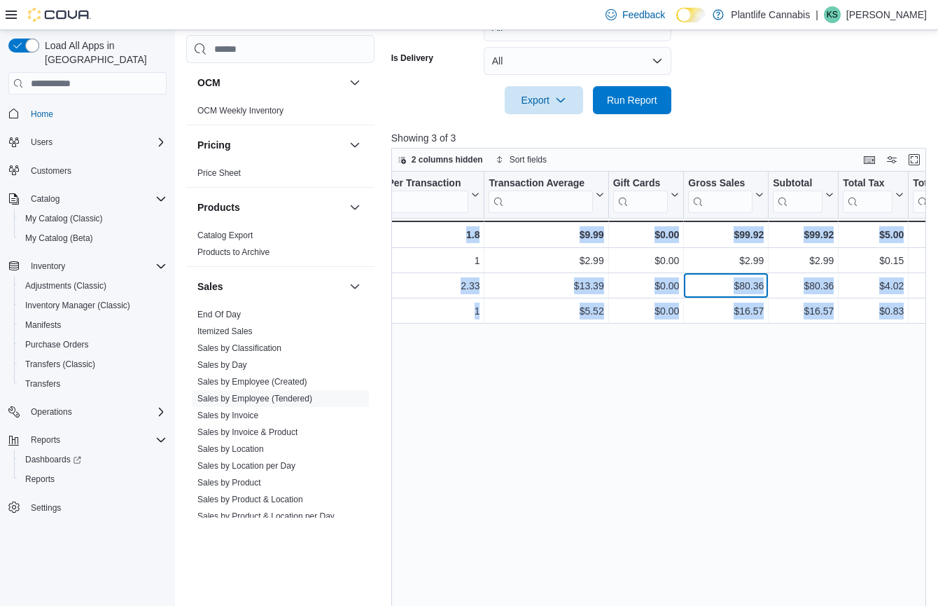
click at [723, 278] on div "$80.36" at bounding box center [726, 285] width 76 height 17
